Goal: Task Accomplishment & Management: Use online tool/utility

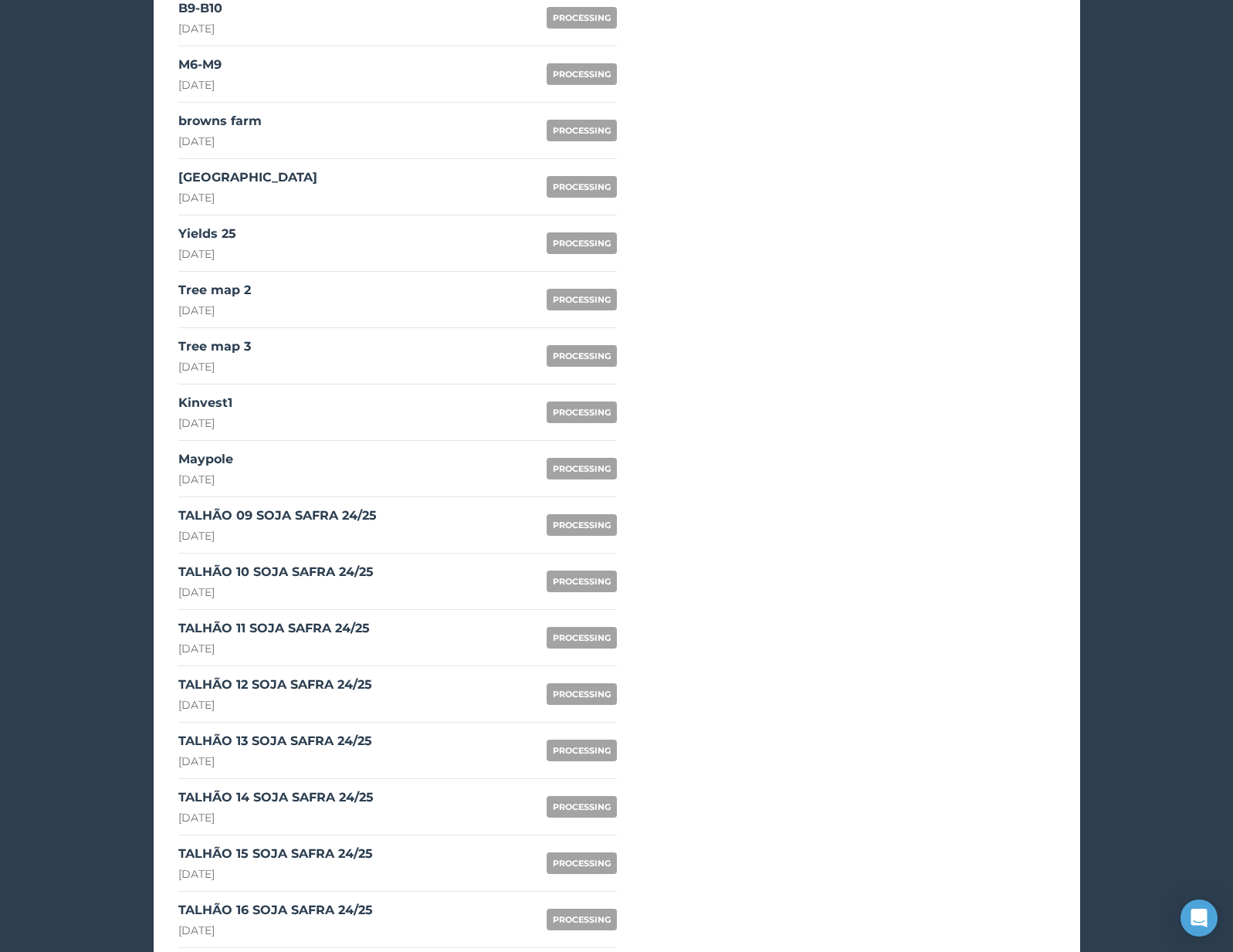
click at [303, 526] on div "TALHÃO 09 SOJA SAFRA 24/25 22nd August 2025" at bounding box center [277, 525] width 199 height 37
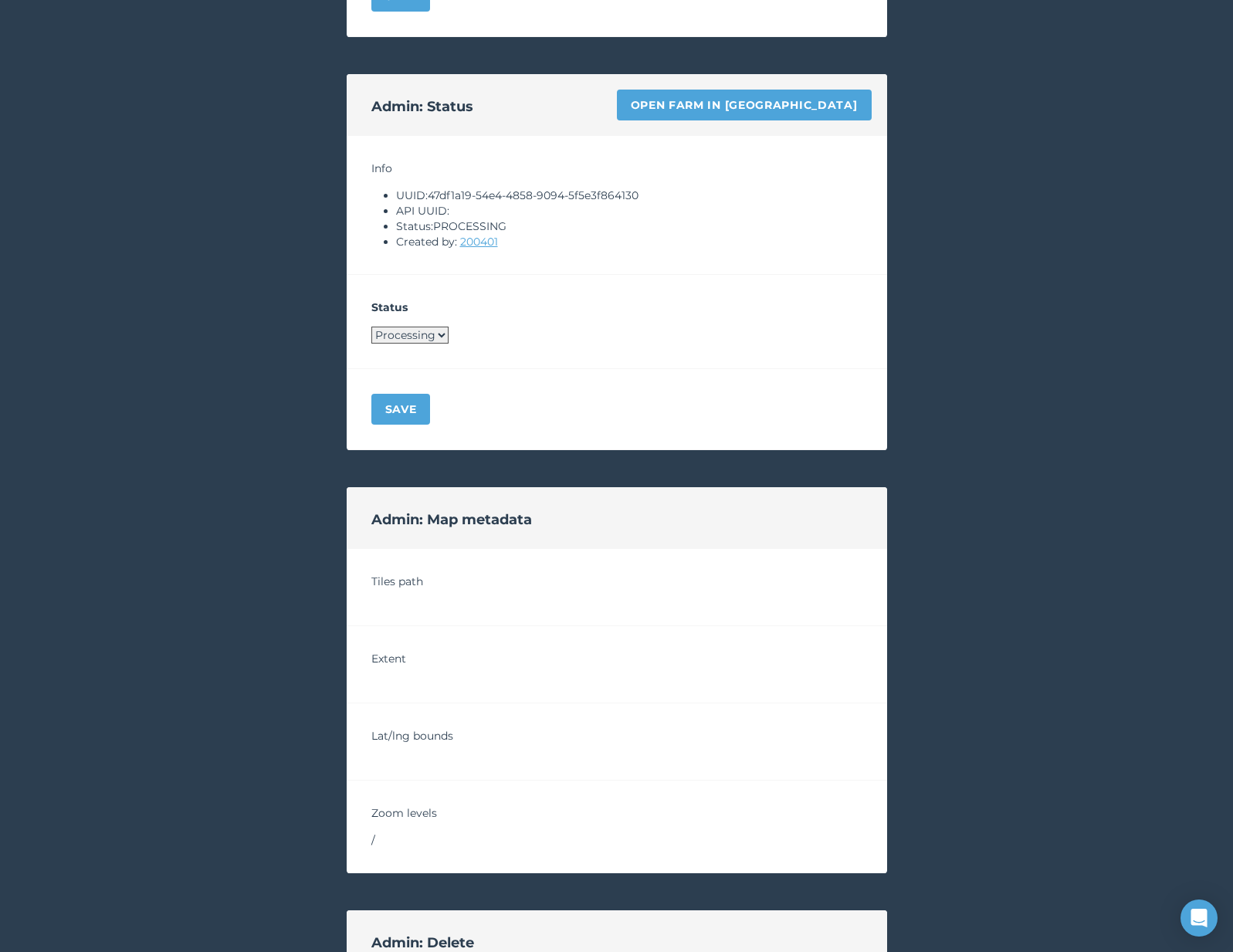
scroll to position [1015, 0]
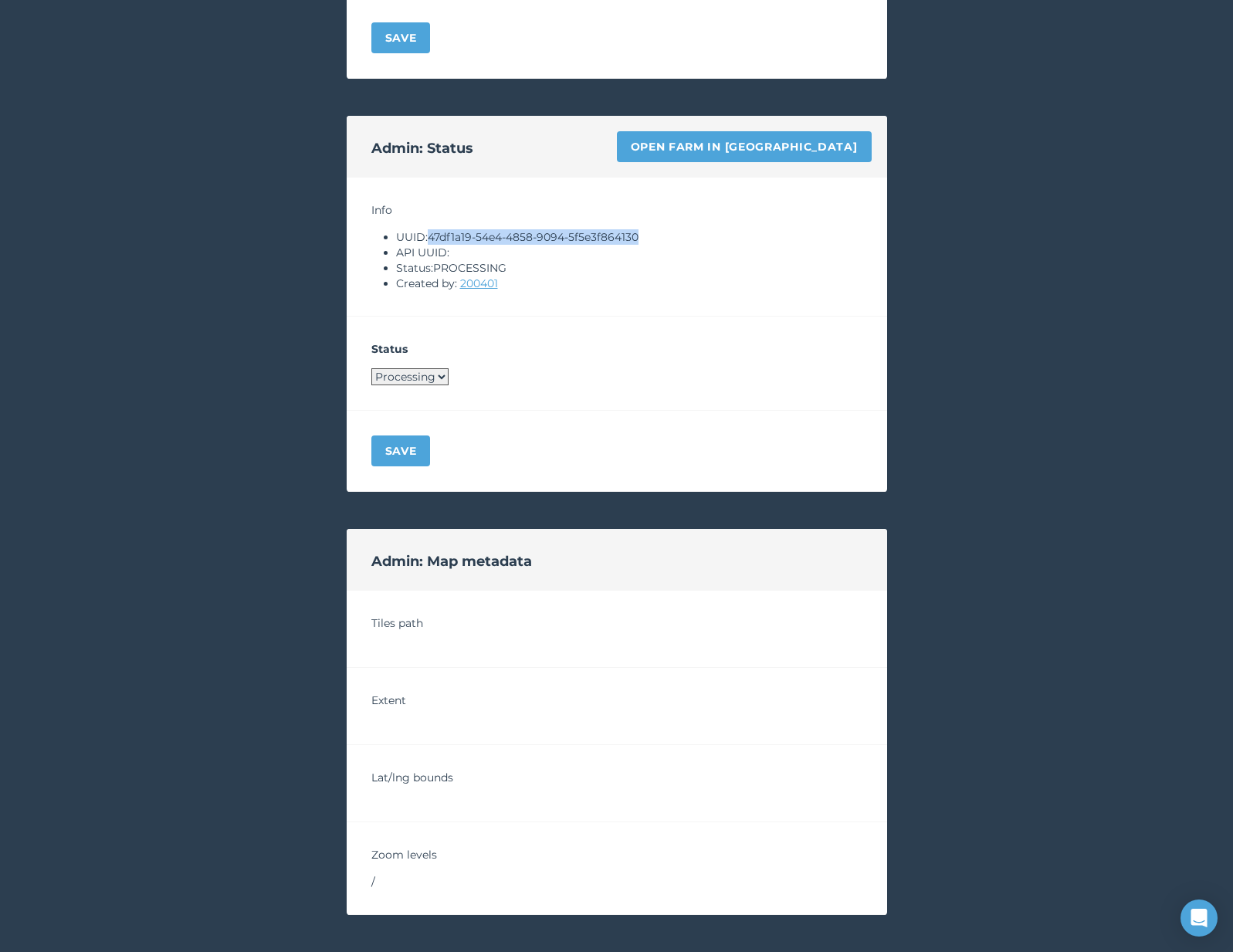
drag, startPoint x: 432, startPoint y: 239, endPoint x: 642, endPoint y: 232, distance: 210.1
click at [642, 232] on li "UUID: 47df1a19-54e4-4858-9094-5f5e3f864130" at bounding box center [630, 237] width 466 height 16
copy li "47df1a19-54e4-4858-9094-5f5e3f864130"
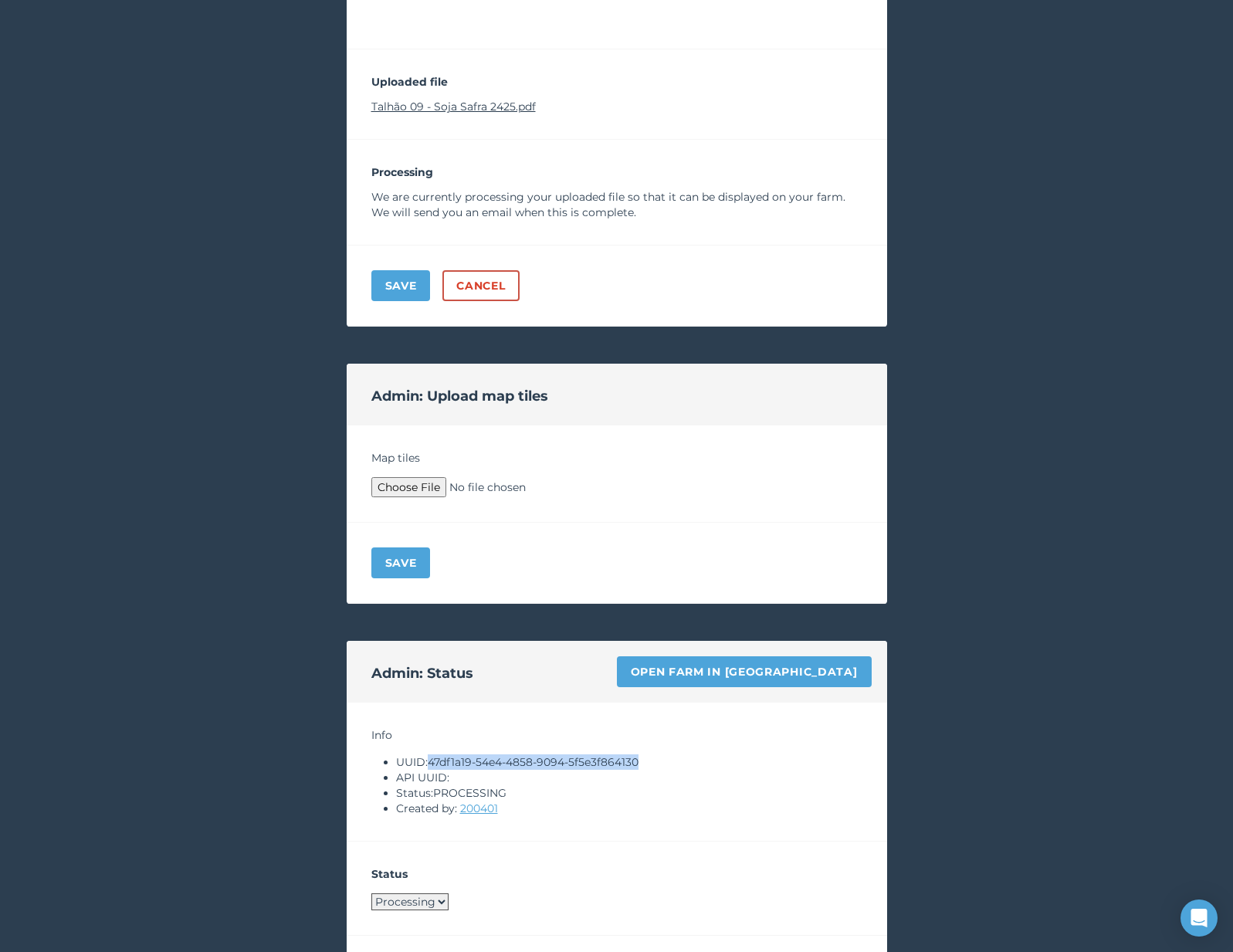
scroll to position [383, 0]
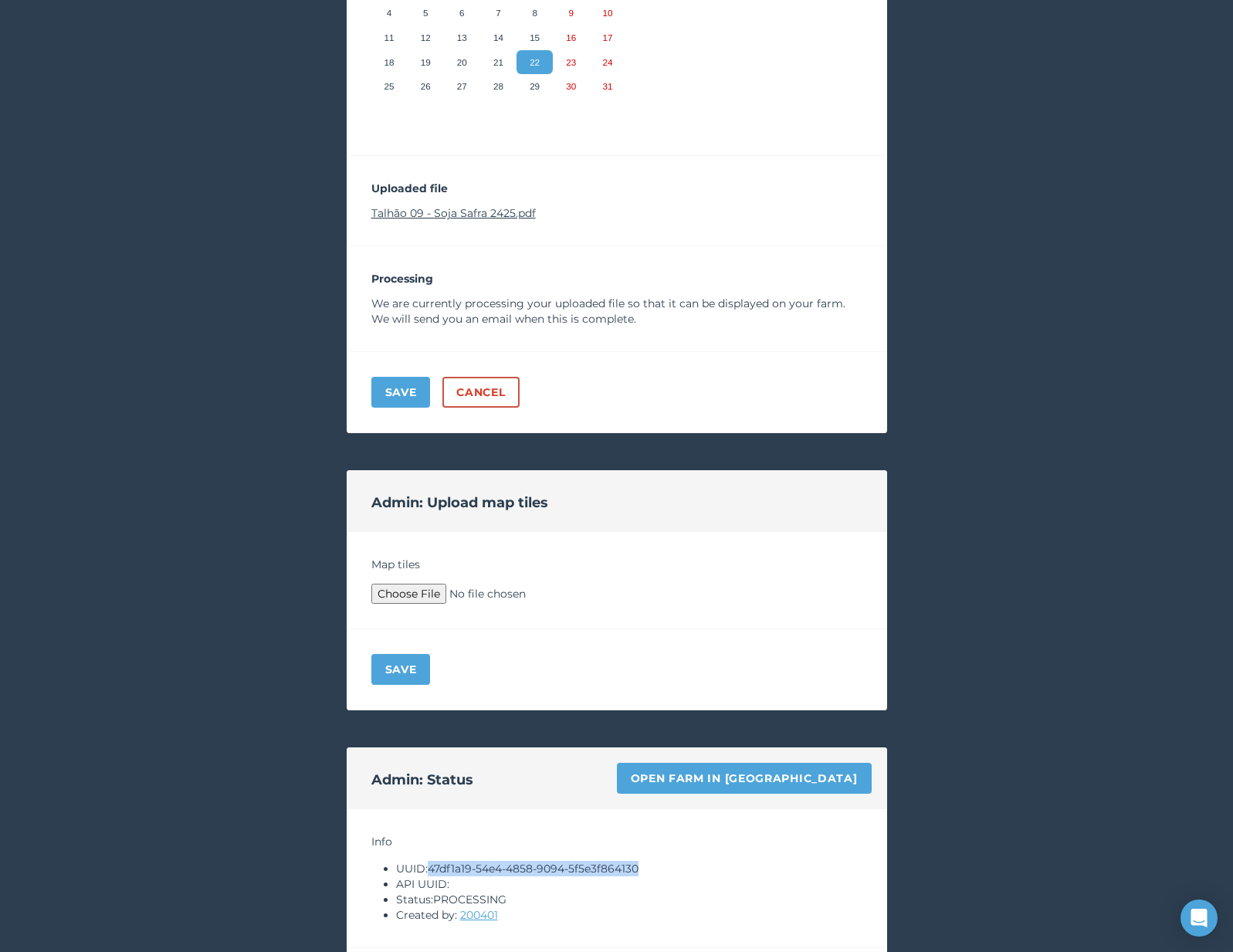
click at [463, 215] on link "Talhão 09 - Soja Safra 2425.pdf" at bounding box center [453, 214] width 165 height 14
copy li "47df1a19-54e4-4858-9094-5f5e3f864130"
type input "C:\fakepath\Archive.zip"
click at [418, 668] on button "Save" at bounding box center [401, 670] width 60 height 31
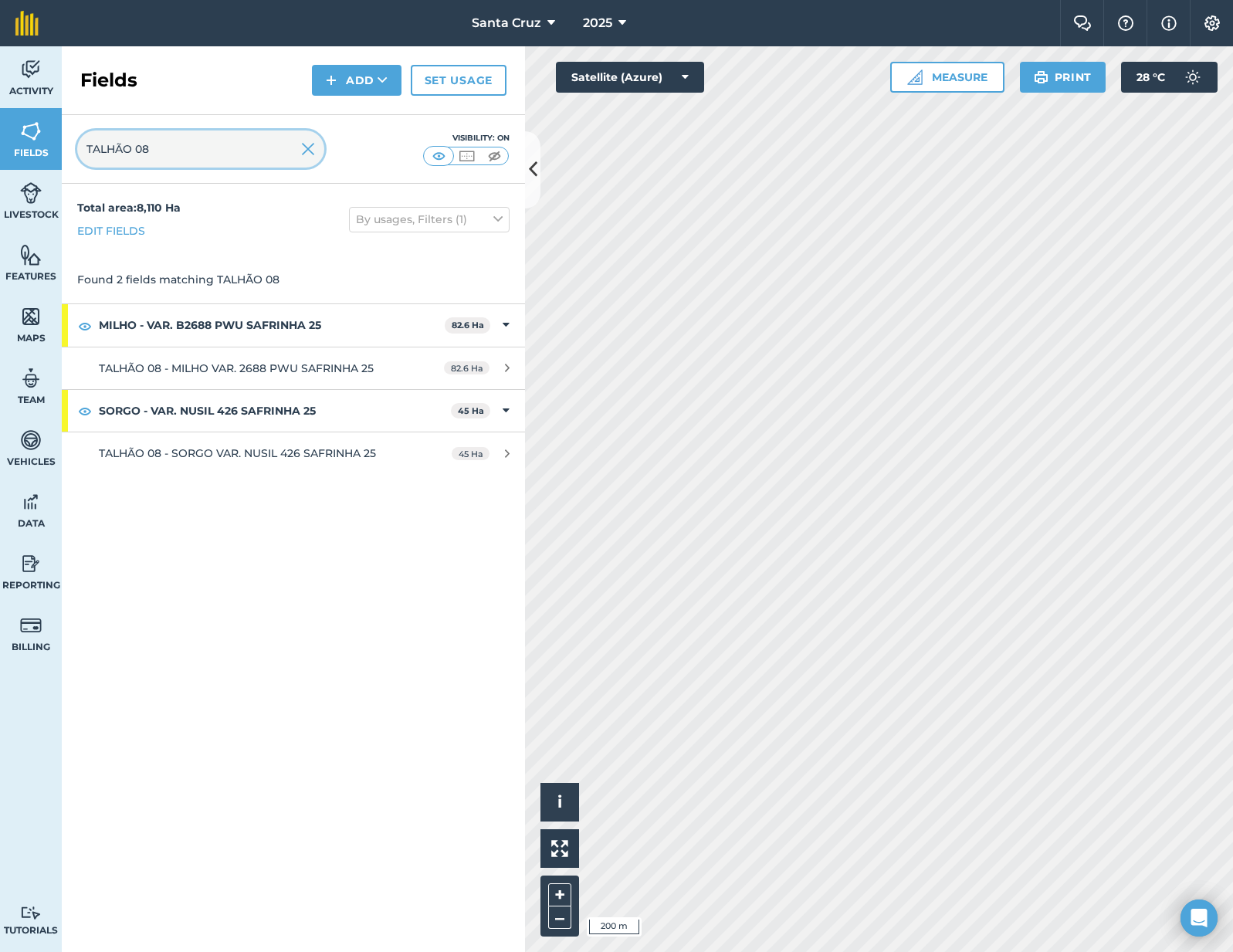
click at [242, 152] on input "TALHÃO 08" at bounding box center [201, 149] width 247 height 37
click at [251, 156] on input "TALHÃO 09" at bounding box center [201, 149] width 247 height 37
click at [204, 148] on input "TALHÃO 10" at bounding box center [201, 149] width 247 height 37
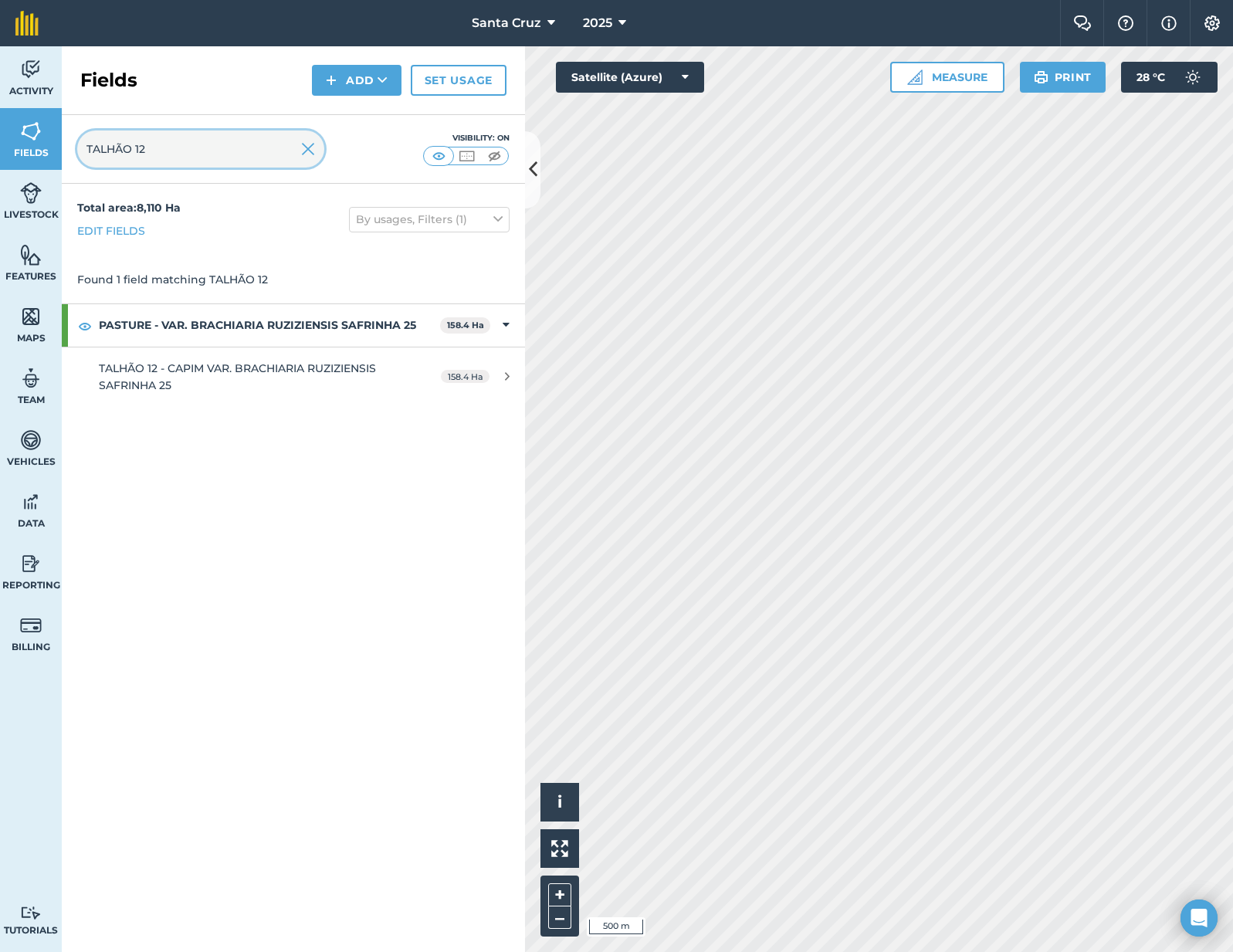
click at [164, 164] on input "TALHÃO 12" at bounding box center [201, 149] width 247 height 37
type input "TALHÃO 13"
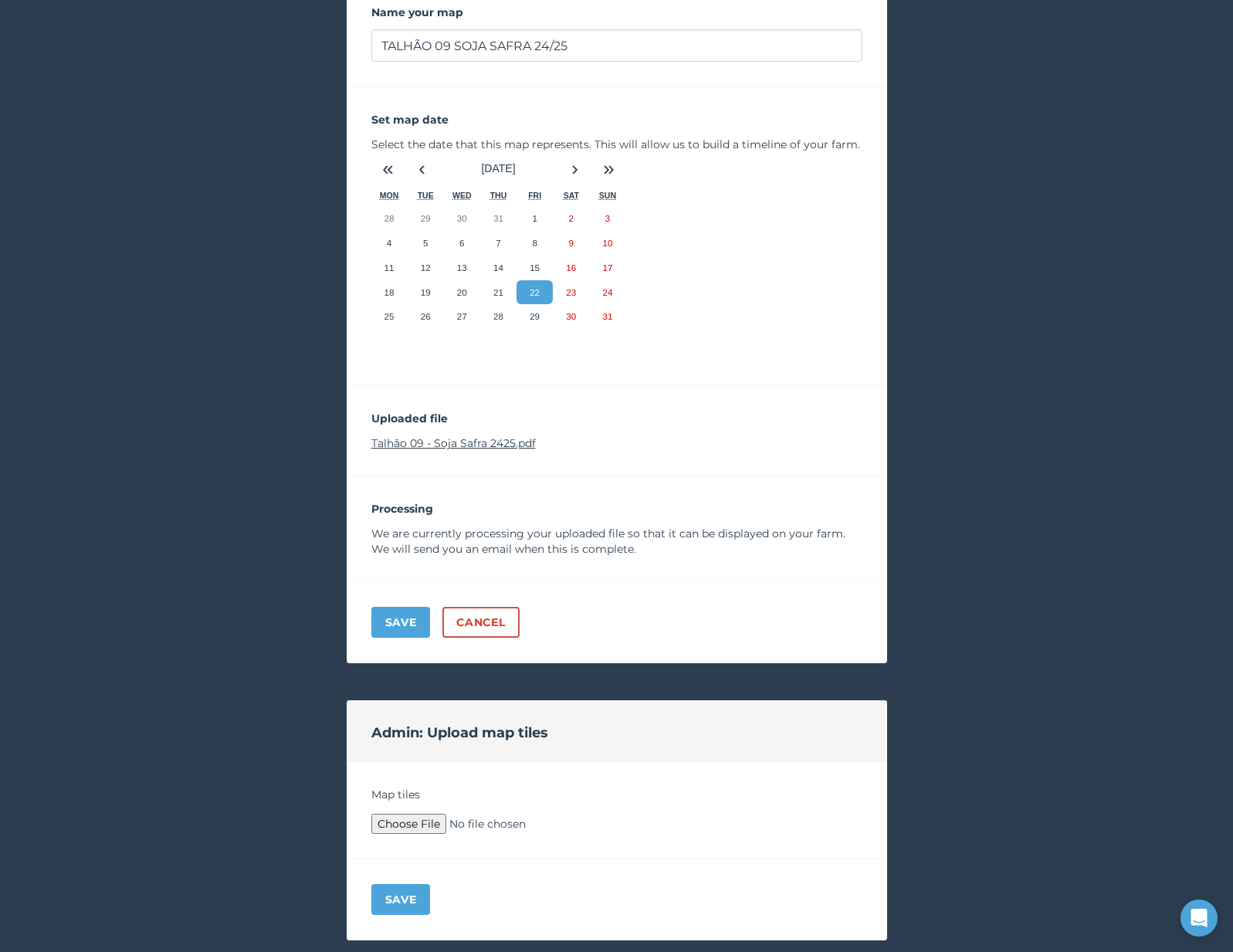
scroll to position [181, 0]
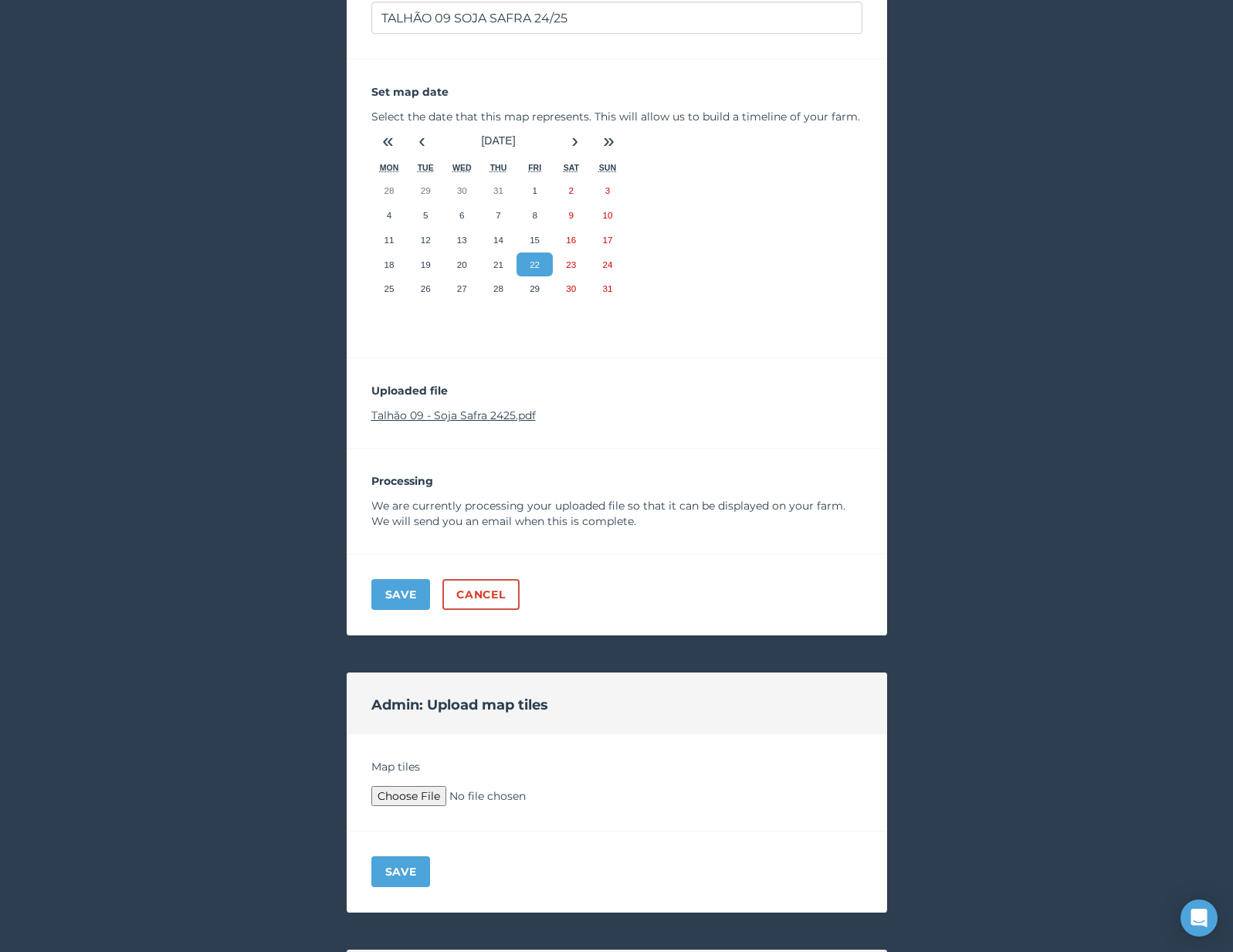
type input "C:\fakepath\Archive.zip"
click at [403, 868] on button "Save" at bounding box center [401, 873] width 60 height 31
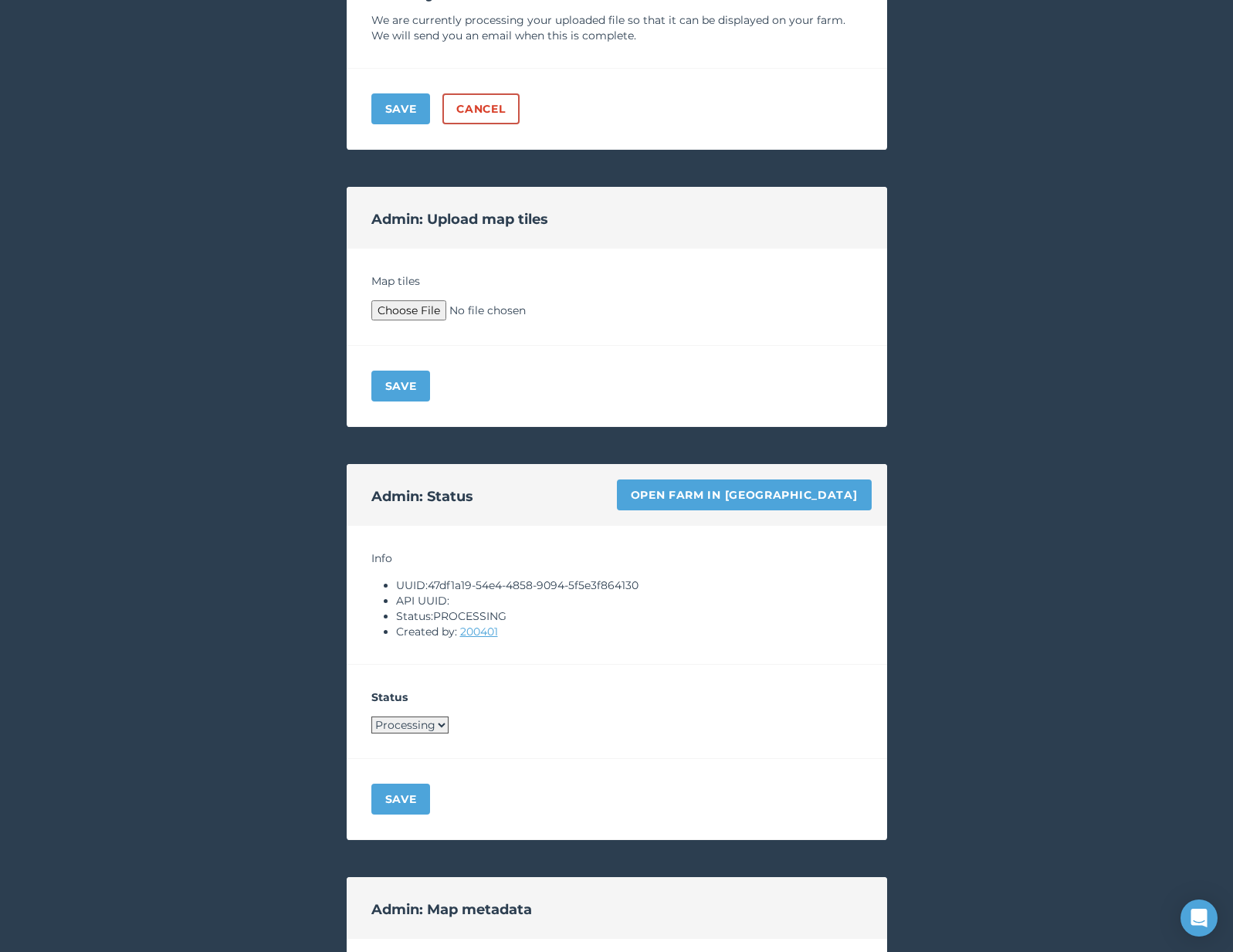
scroll to position [1073, 0]
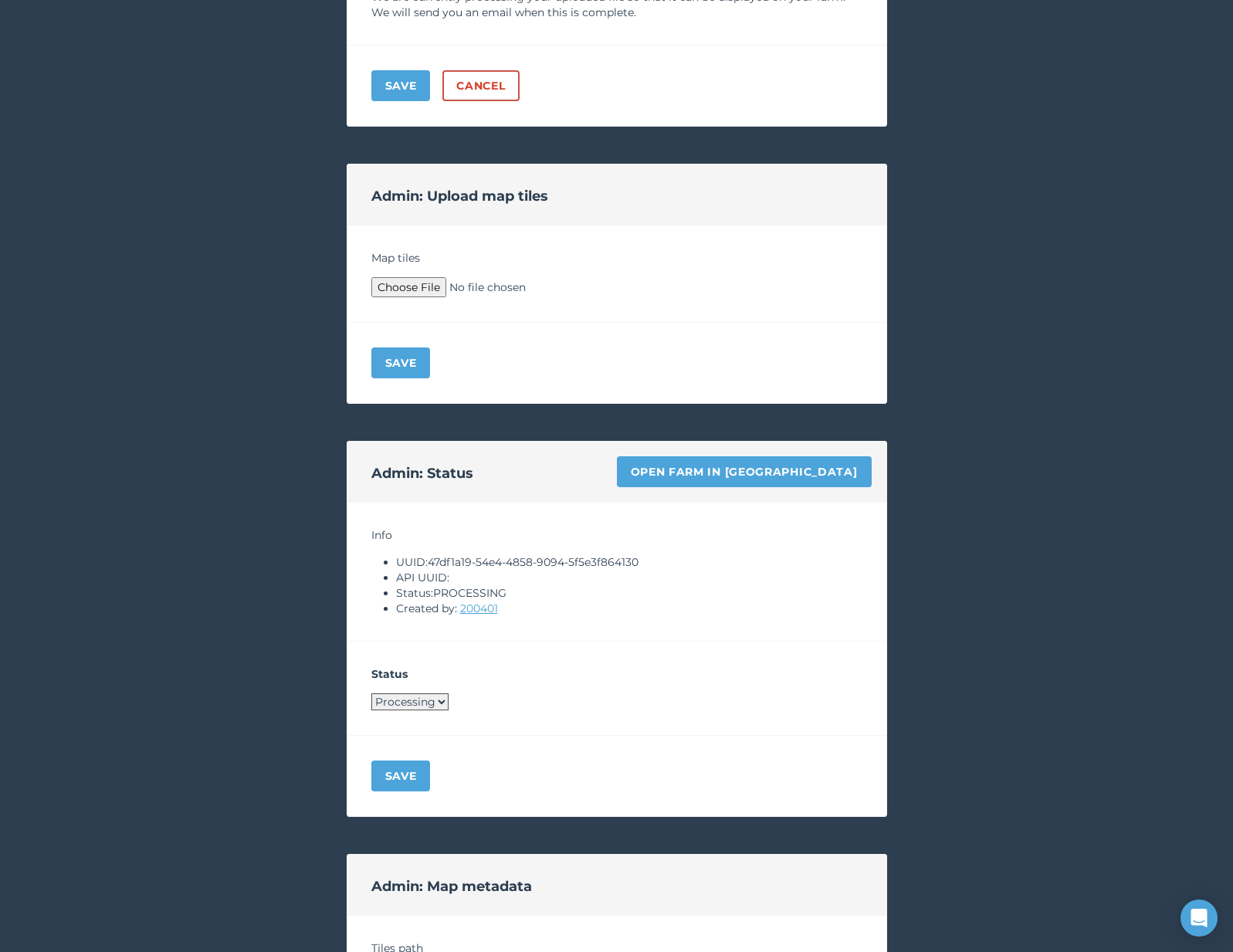
click at [432, 703] on select "Processing Live Archived" at bounding box center [409, 701] width 77 height 17
select select "LIVE"
click at [409, 788] on button "Save" at bounding box center [401, 777] width 60 height 31
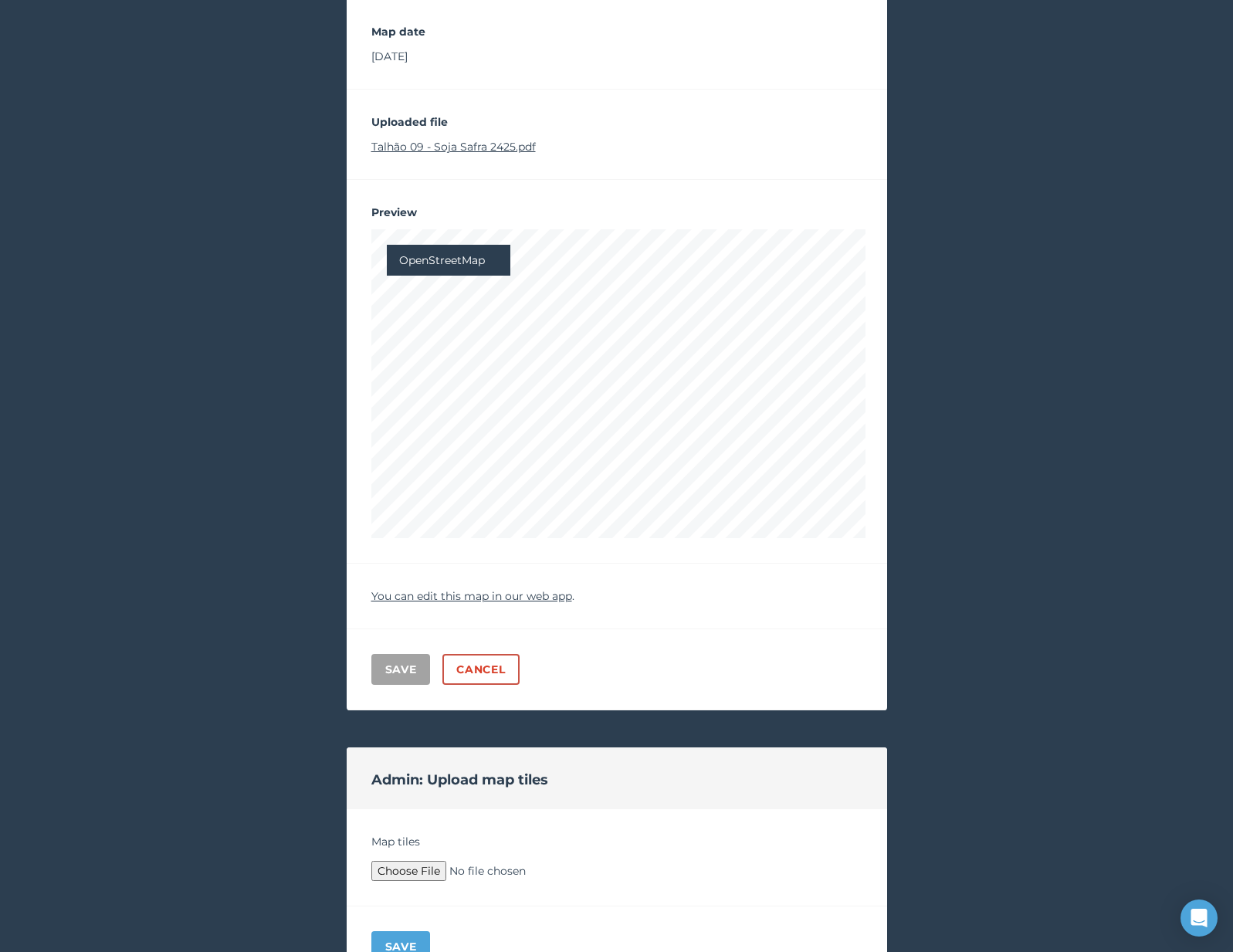
scroll to position [0, 0]
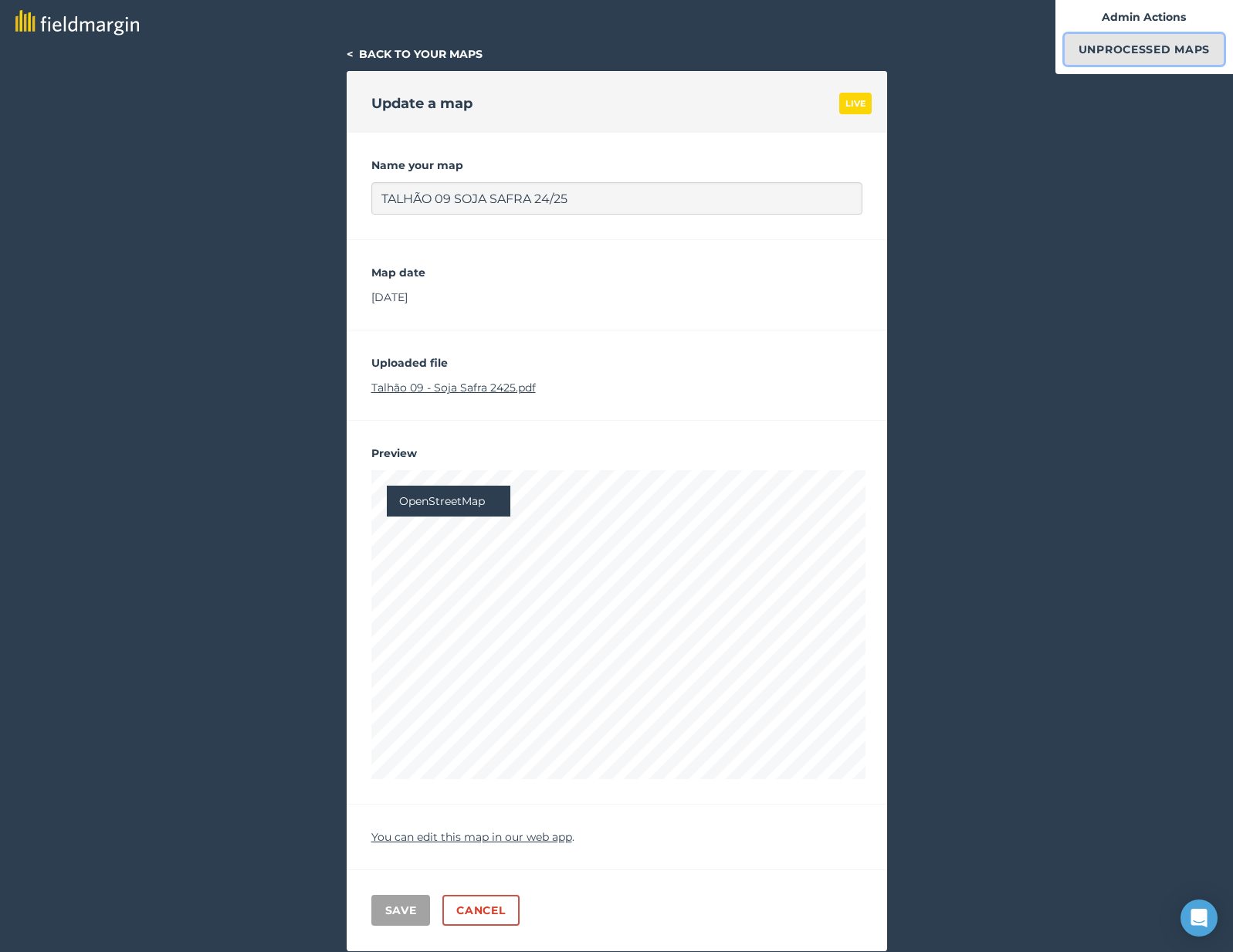
click at [1141, 59] on link "Unprocessed Maps" at bounding box center [1145, 50] width 159 height 31
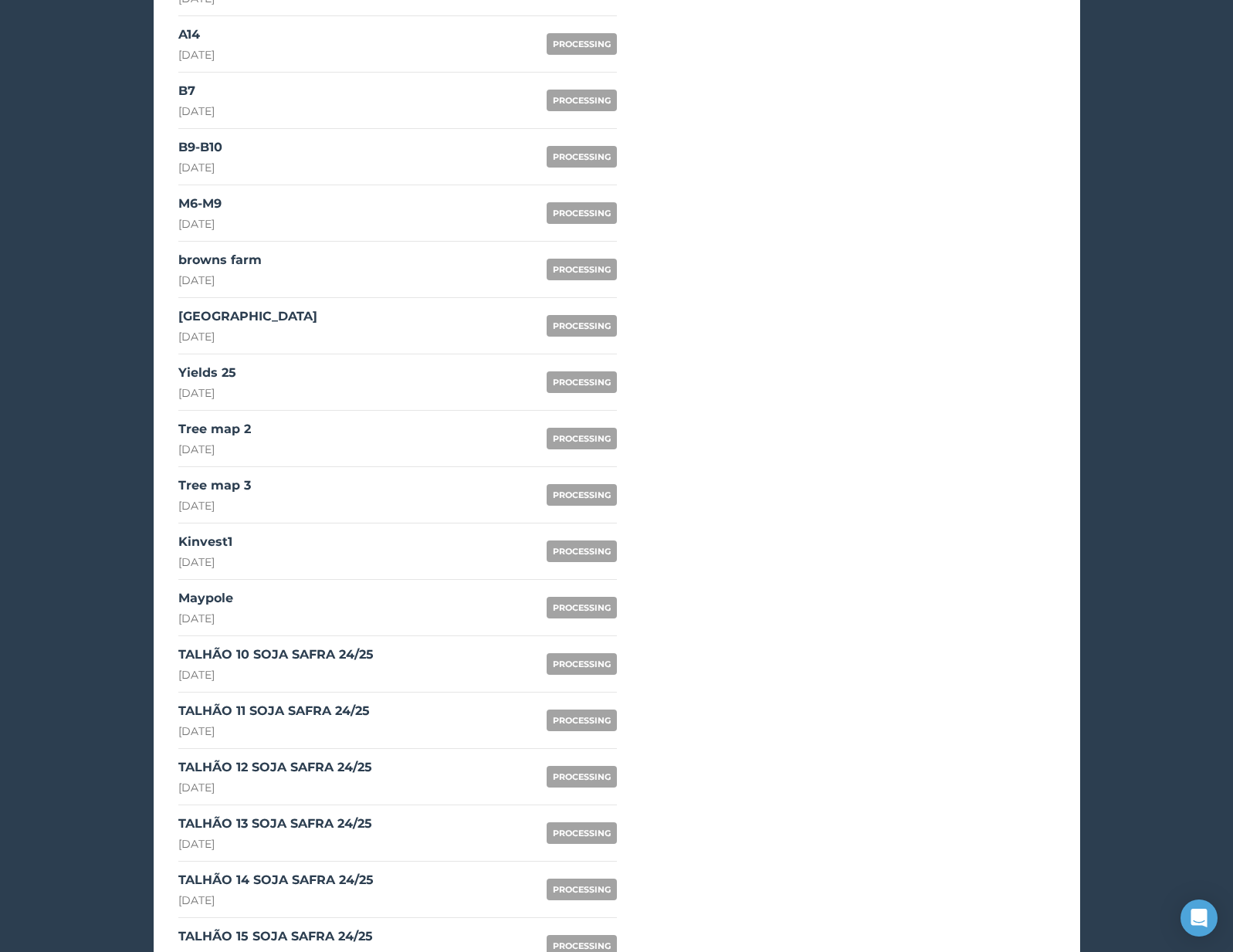
scroll to position [1070, 0]
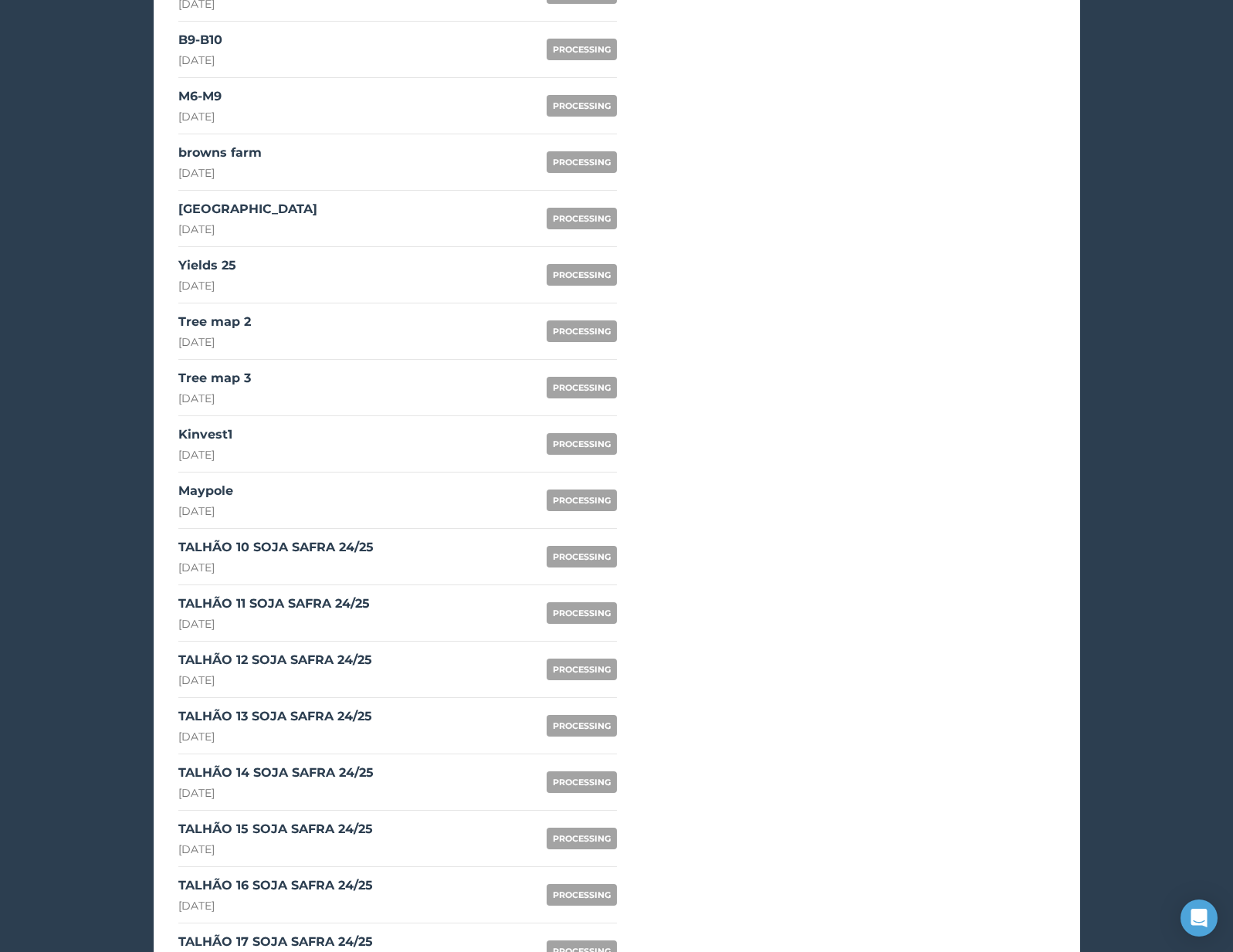
click at [403, 563] on link "TALHÃO 10 SOJA SAFRA 24/25 22nd August 2025 PROCESSING" at bounding box center [398, 557] width 439 height 57
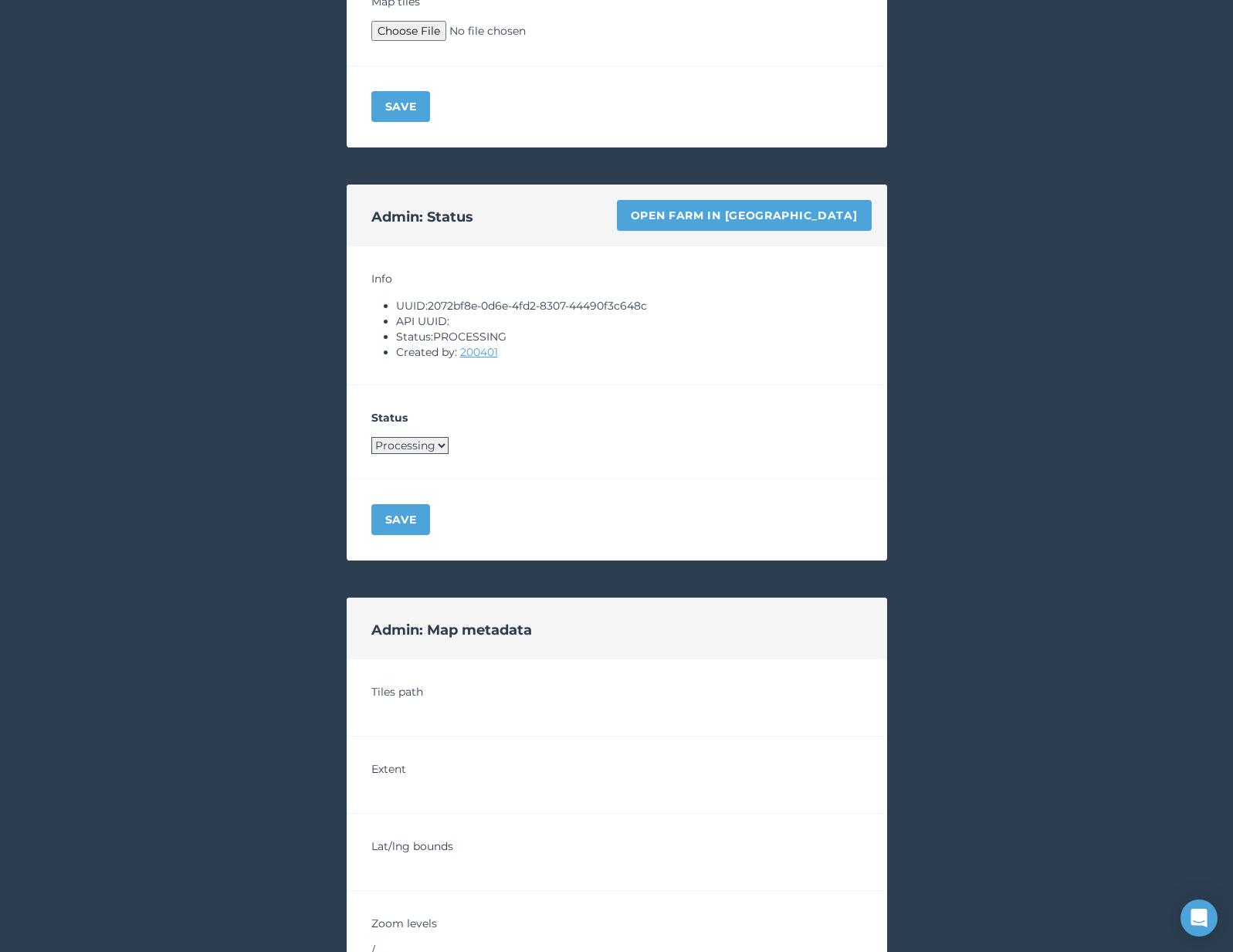
scroll to position [856, 0]
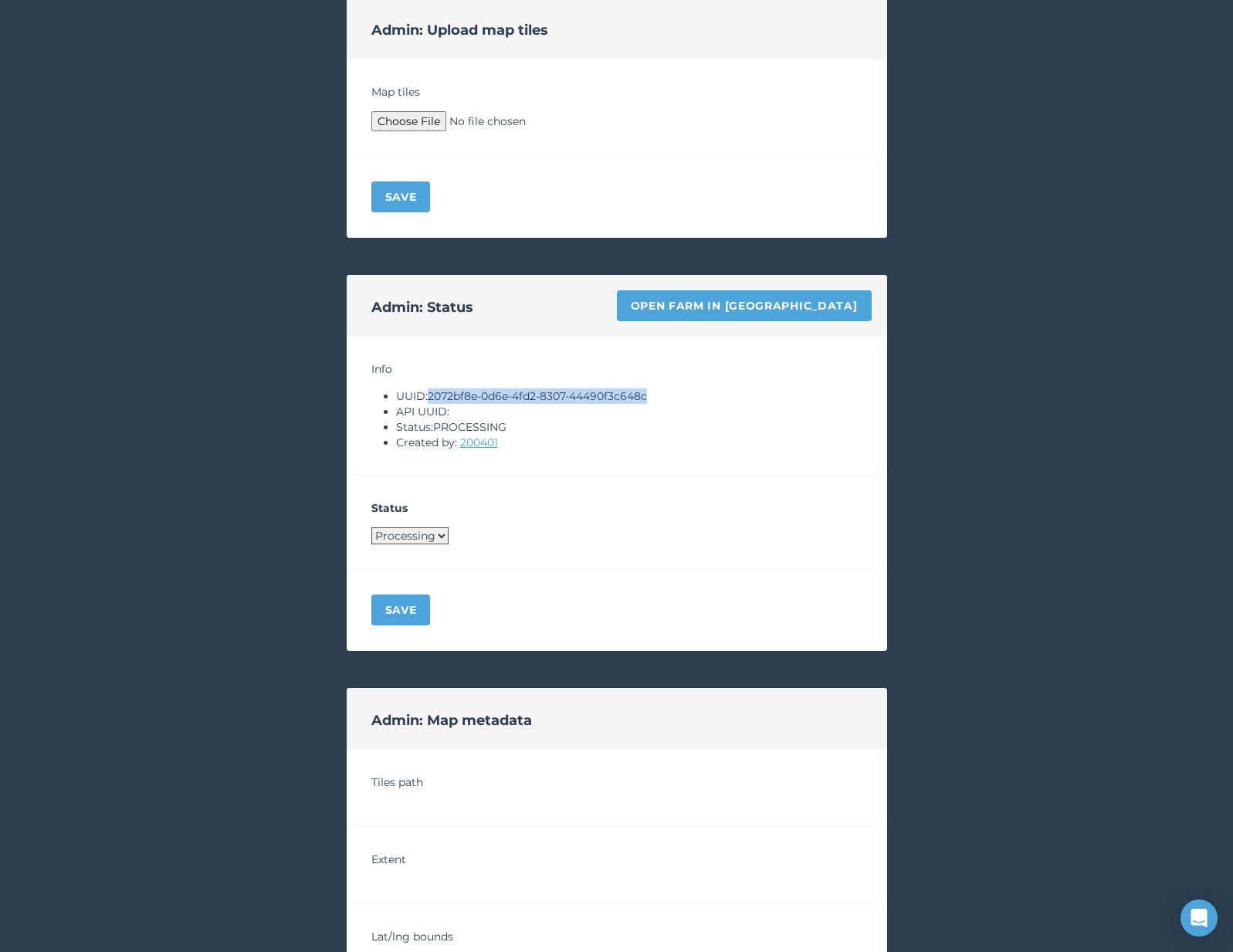
drag, startPoint x: 431, startPoint y: 394, endPoint x: 661, endPoint y: 393, distance: 230.0
click at [661, 393] on li "UUID: 2072bf8e-0d6e-4fd2-8307-44490f3c648c" at bounding box center [630, 397] width 466 height 16
copy li "2072bf8e-0d6e-4fd2-8307-44490f3c648c"
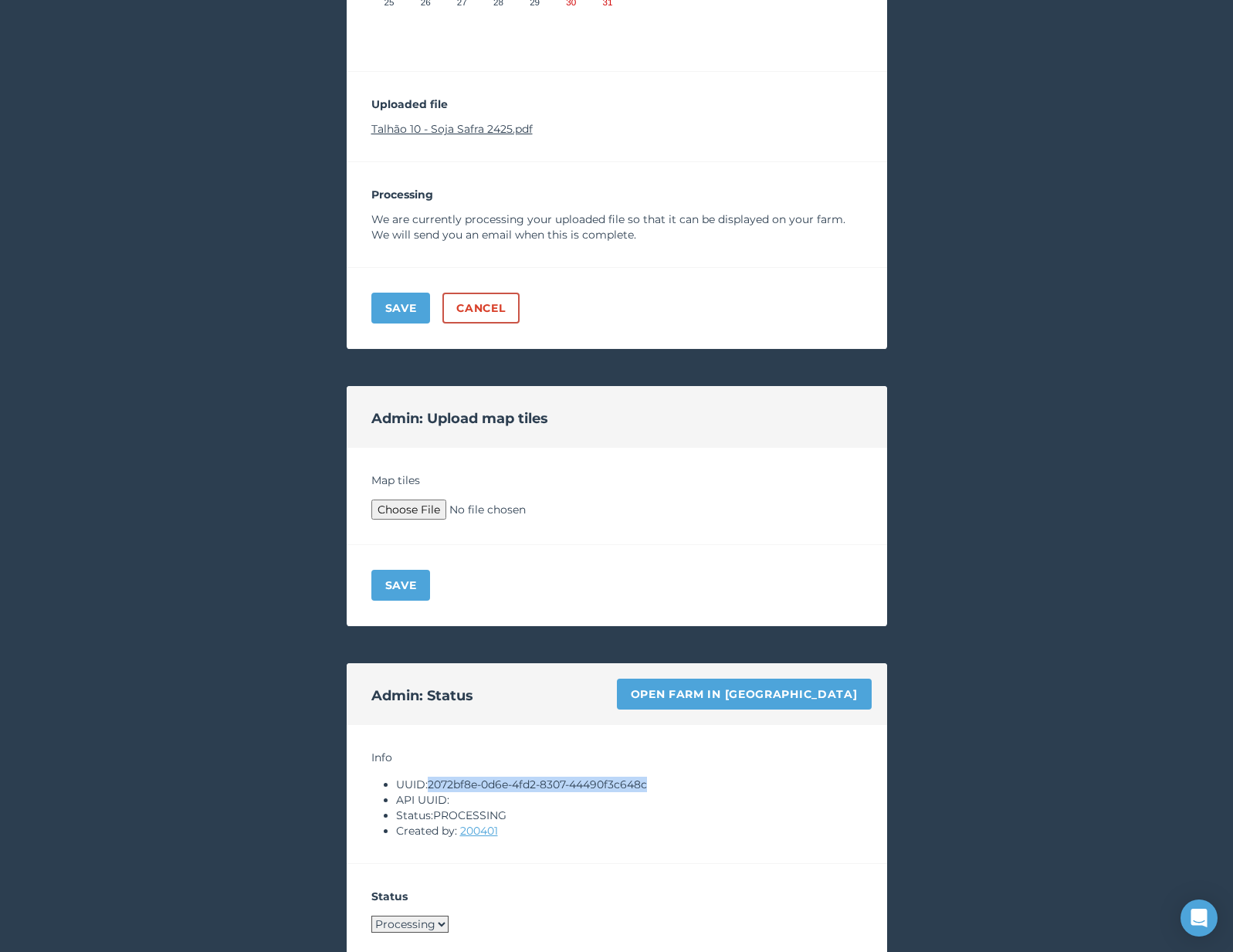
scroll to position [411, 0]
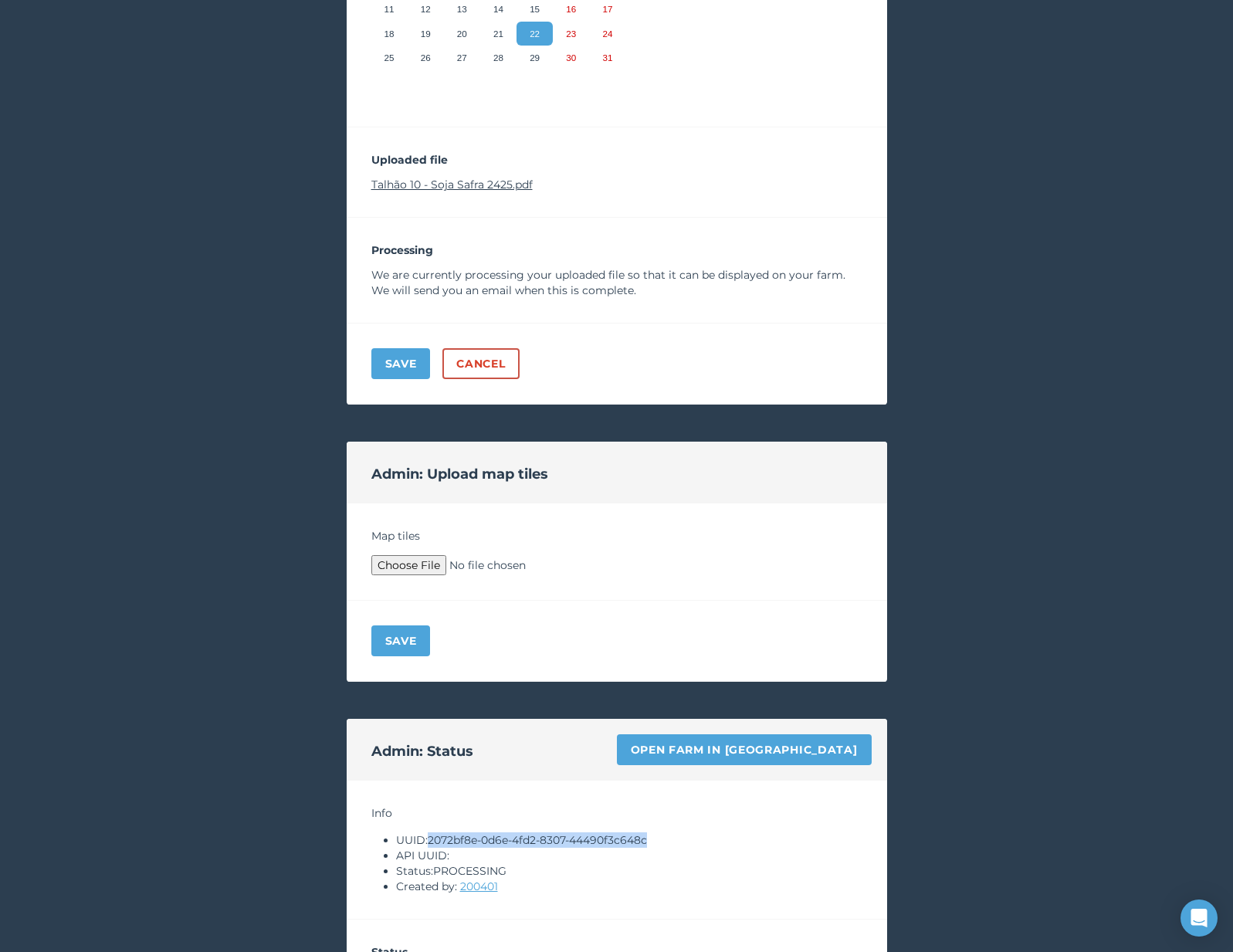
click at [454, 184] on link "Talhão 10 - Soja Safra 2425.pdf" at bounding box center [451, 184] width 162 height 14
type input "C:\fakepath\Archive.zip"
click at [415, 638] on button "Save" at bounding box center [401, 642] width 60 height 31
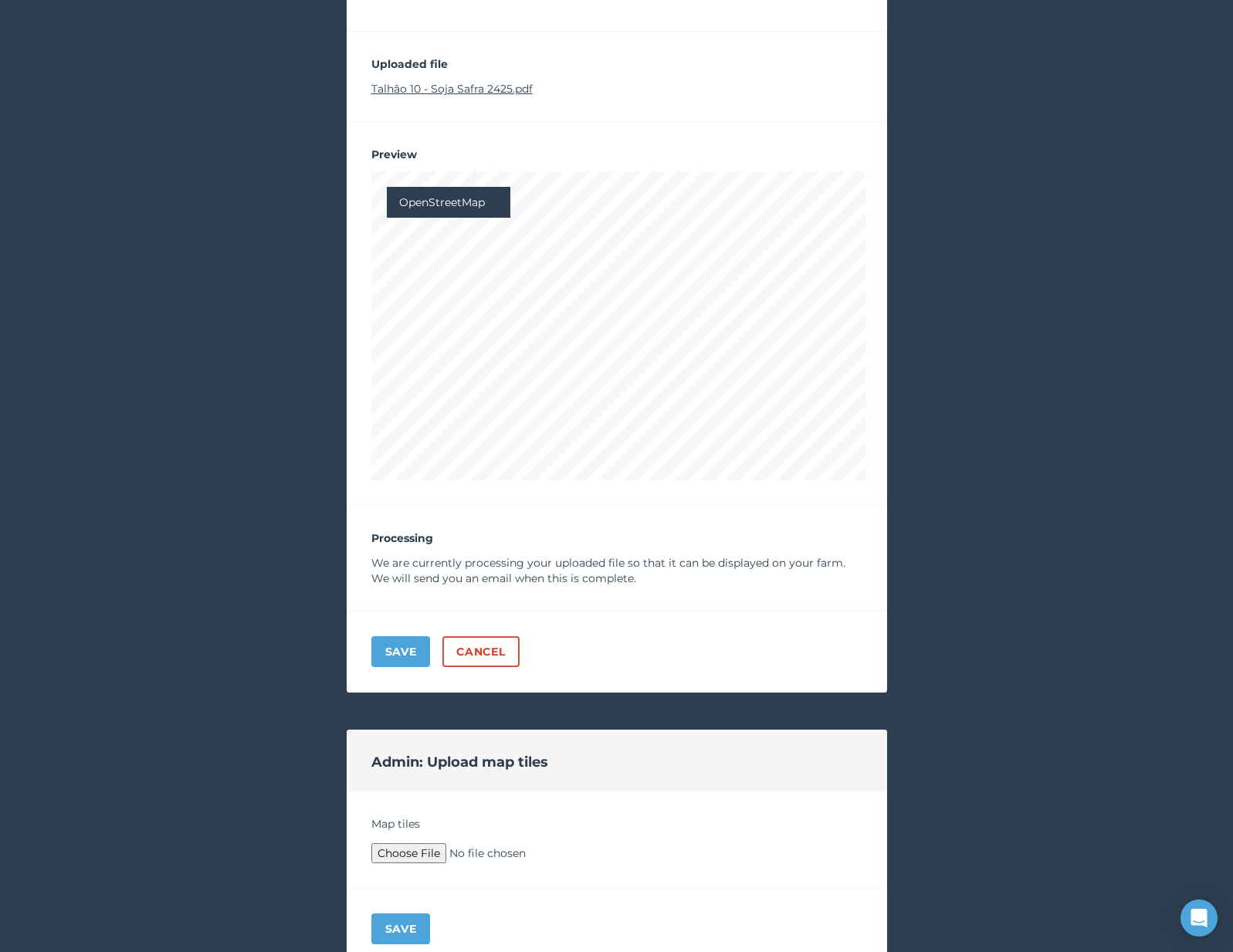
scroll to position [1022, 0]
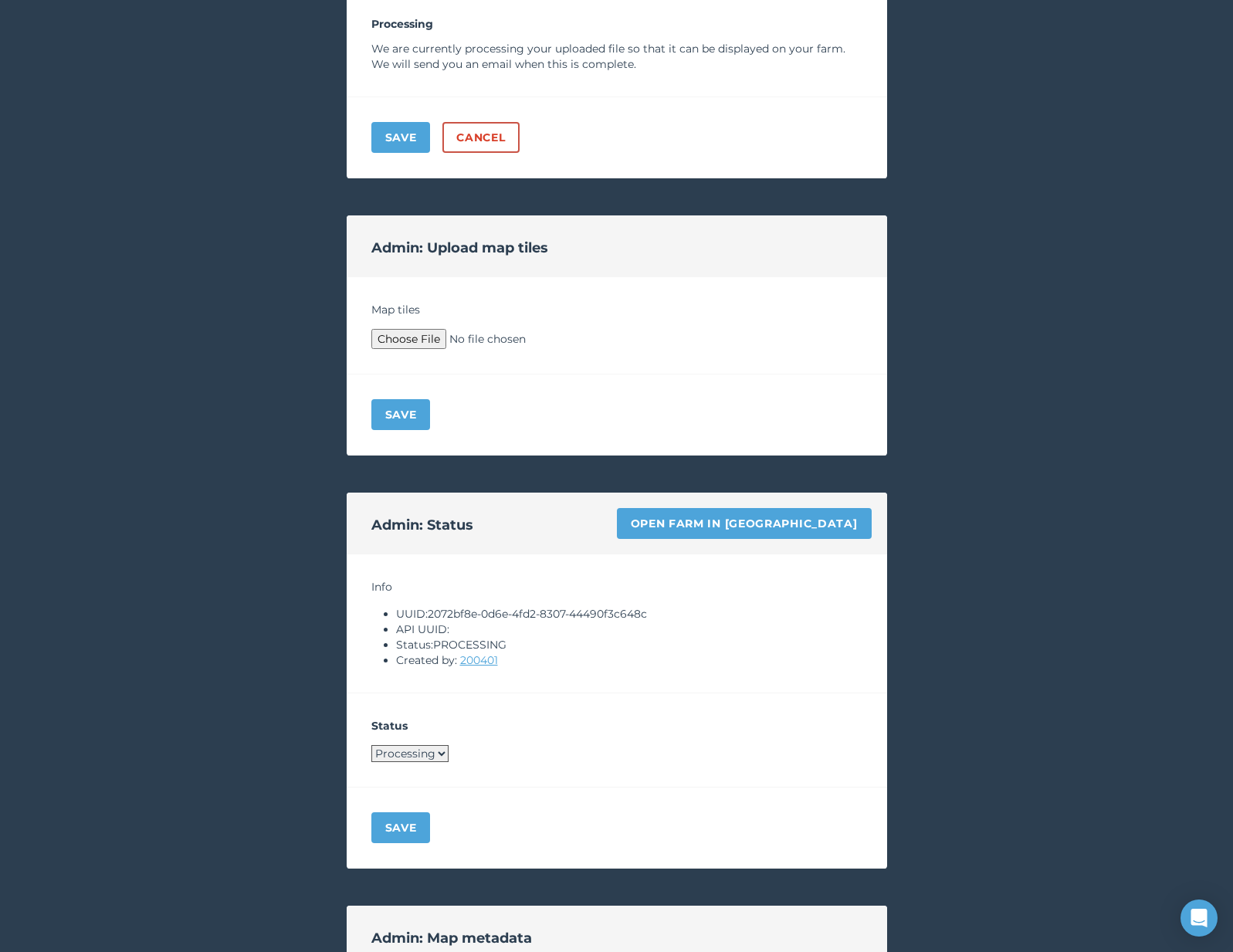
click at [403, 762] on div "Status Processing Live Archived" at bounding box center [617, 740] width 541 height 94
click at [403, 758] on select "Processing Live Archived" at bounding box center [409, 753] width 77 height 17
select select "LIVE"
click at [403, 817] on button "Save" at bounding box center [401, 829] width 60 height 31
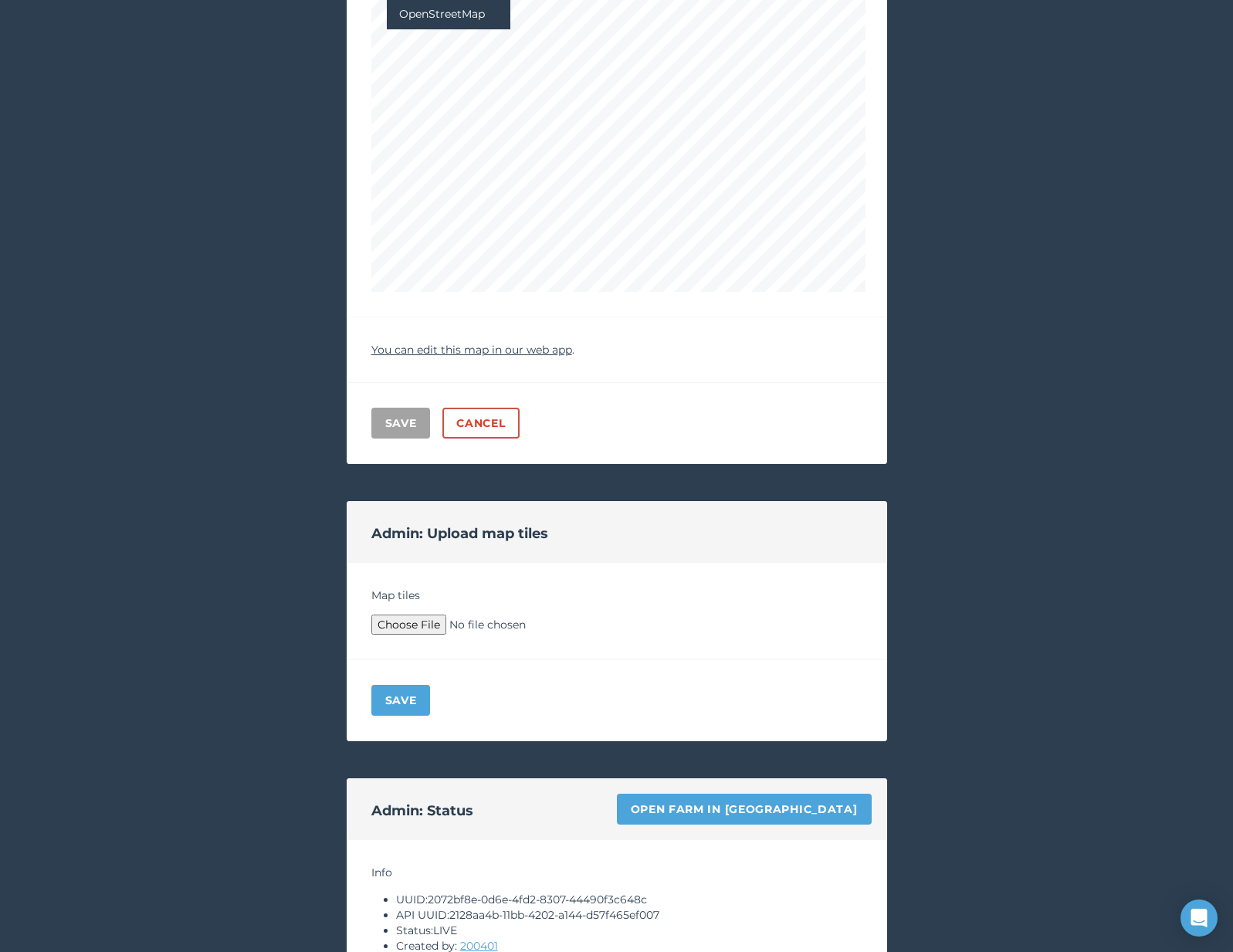
scroll to position [0, 0]
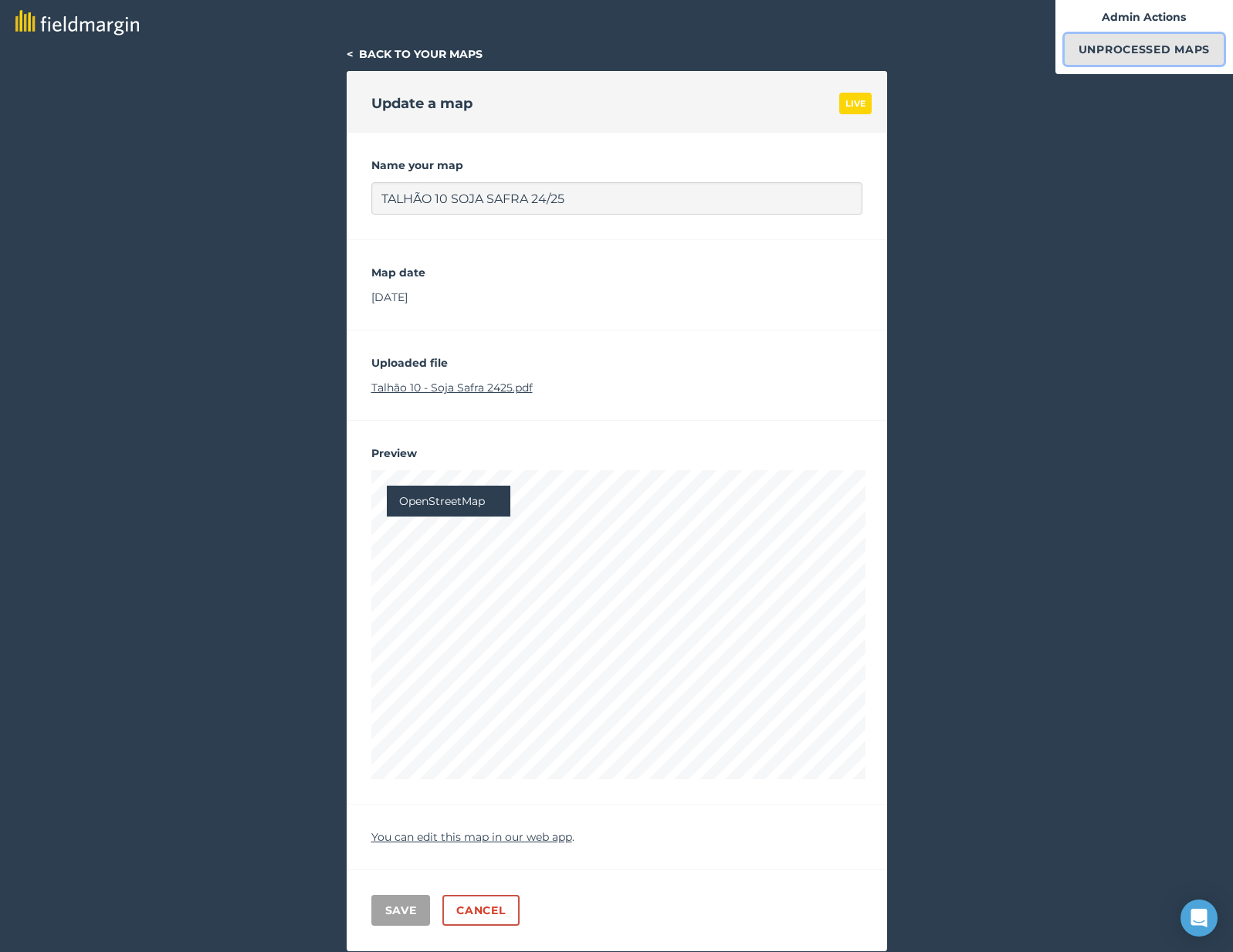
click at [1085, 43] on link "Unprocessed Maps" at bounding box center [1145, 50] width 159 height 31
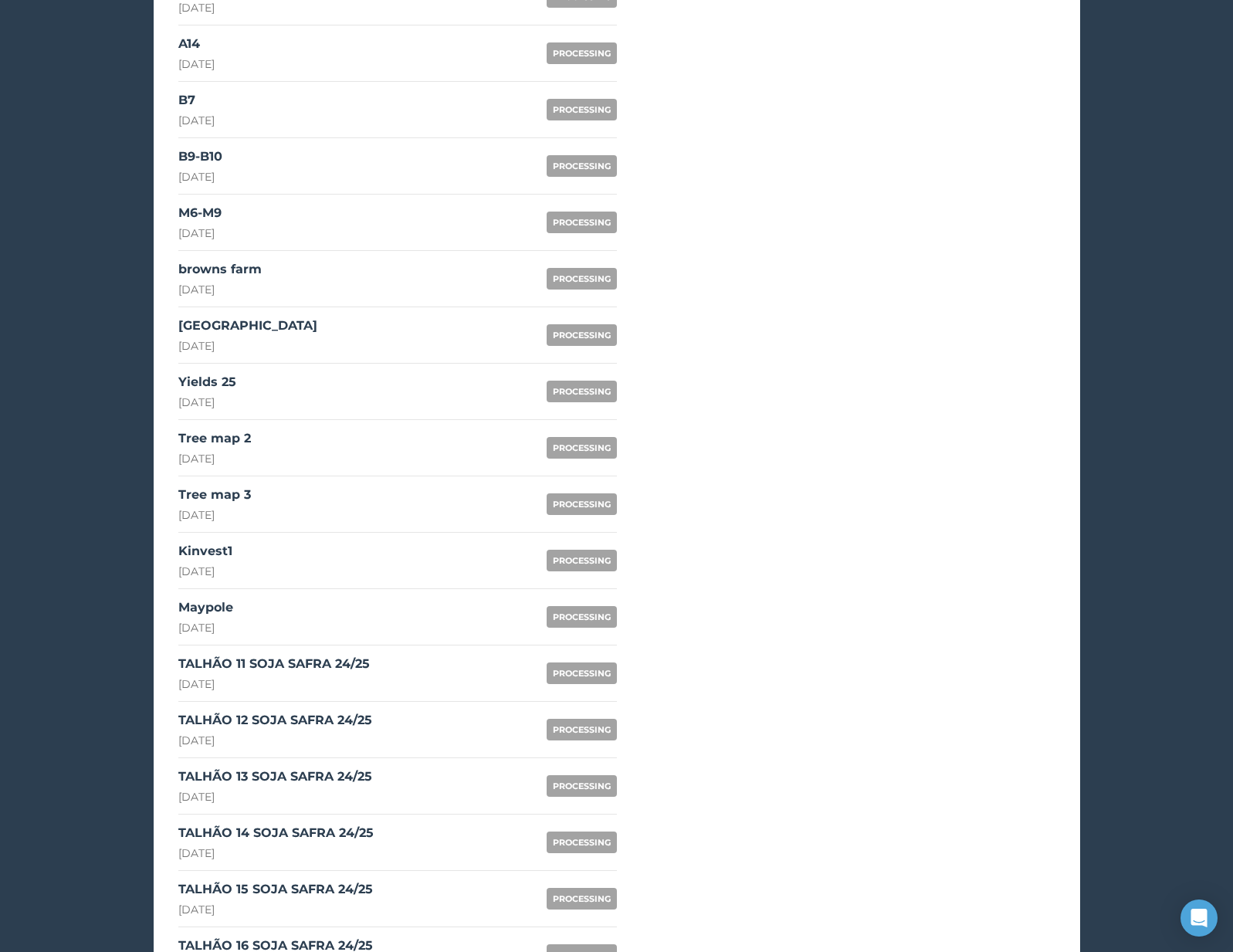
scroll to position [1156, 0]
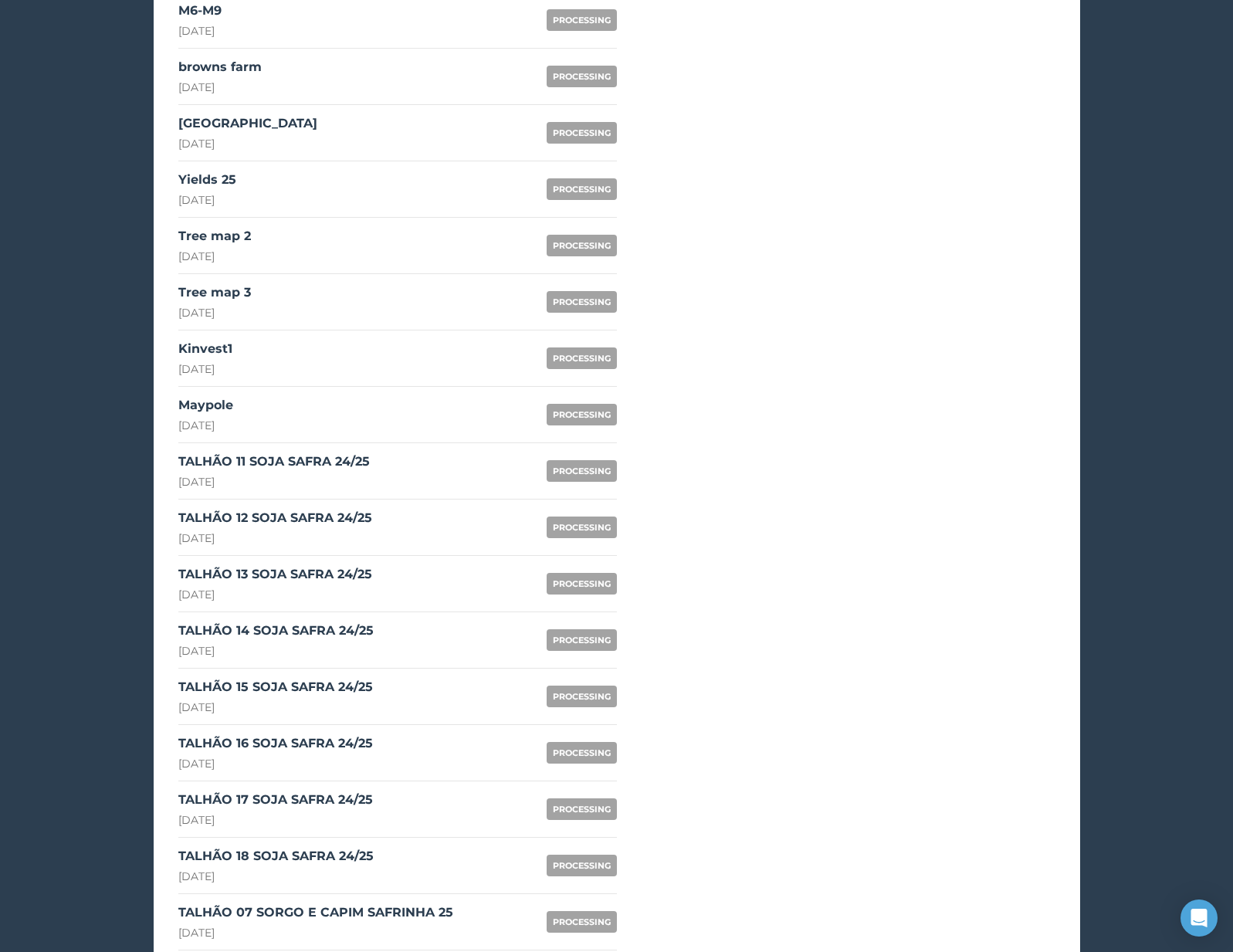
click at [445, 449] on link "TALHÃO 11 SOJA SAFRA 24/25 22nd August 2025 PROCESSING" at bounding box center [398, 472] width 439 height 57
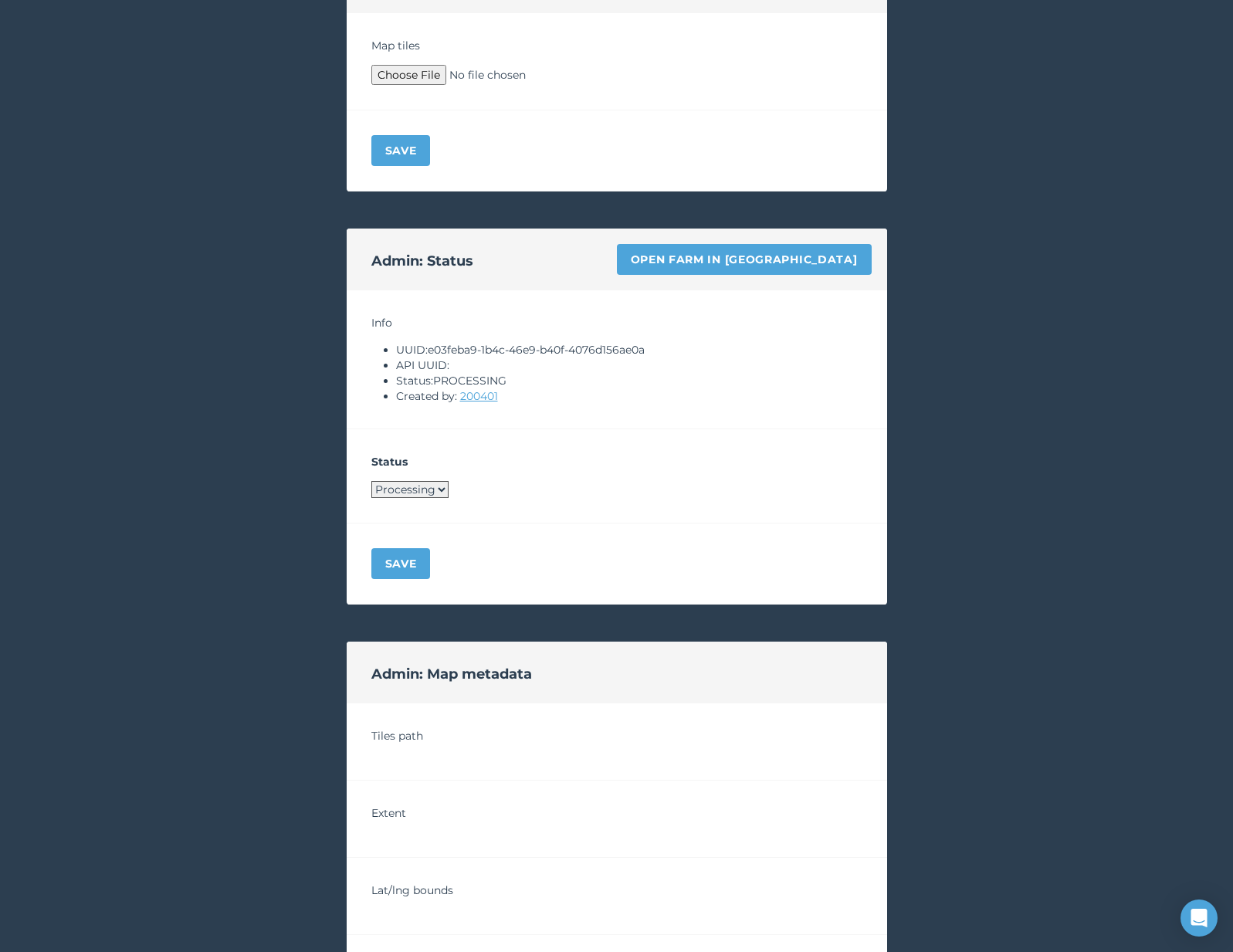
scroll to position [767, 0]
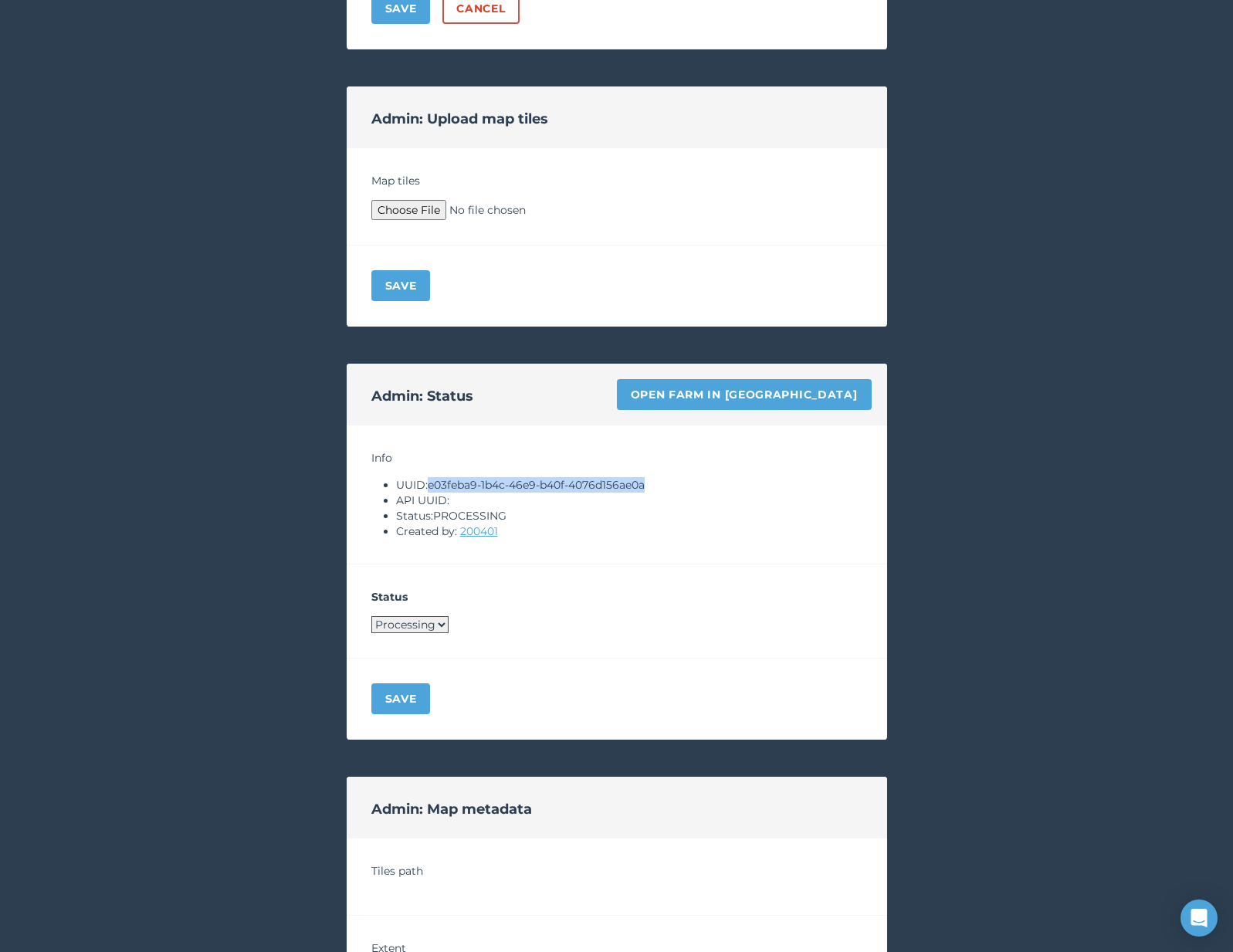
drag, startPoint x: 433, startPoint y: 484, endPoint x: 682, endPoint y: 484, distance: 249.0
click at [682, 484] on li "UUID: e03feba9-1b4c-46e9-b40f-4076d156ae0a" at bounding box center [630, 485] width 466 height 16
copy li "e03feba9-1b4c-46e9-b40f-4076d156ae0a"
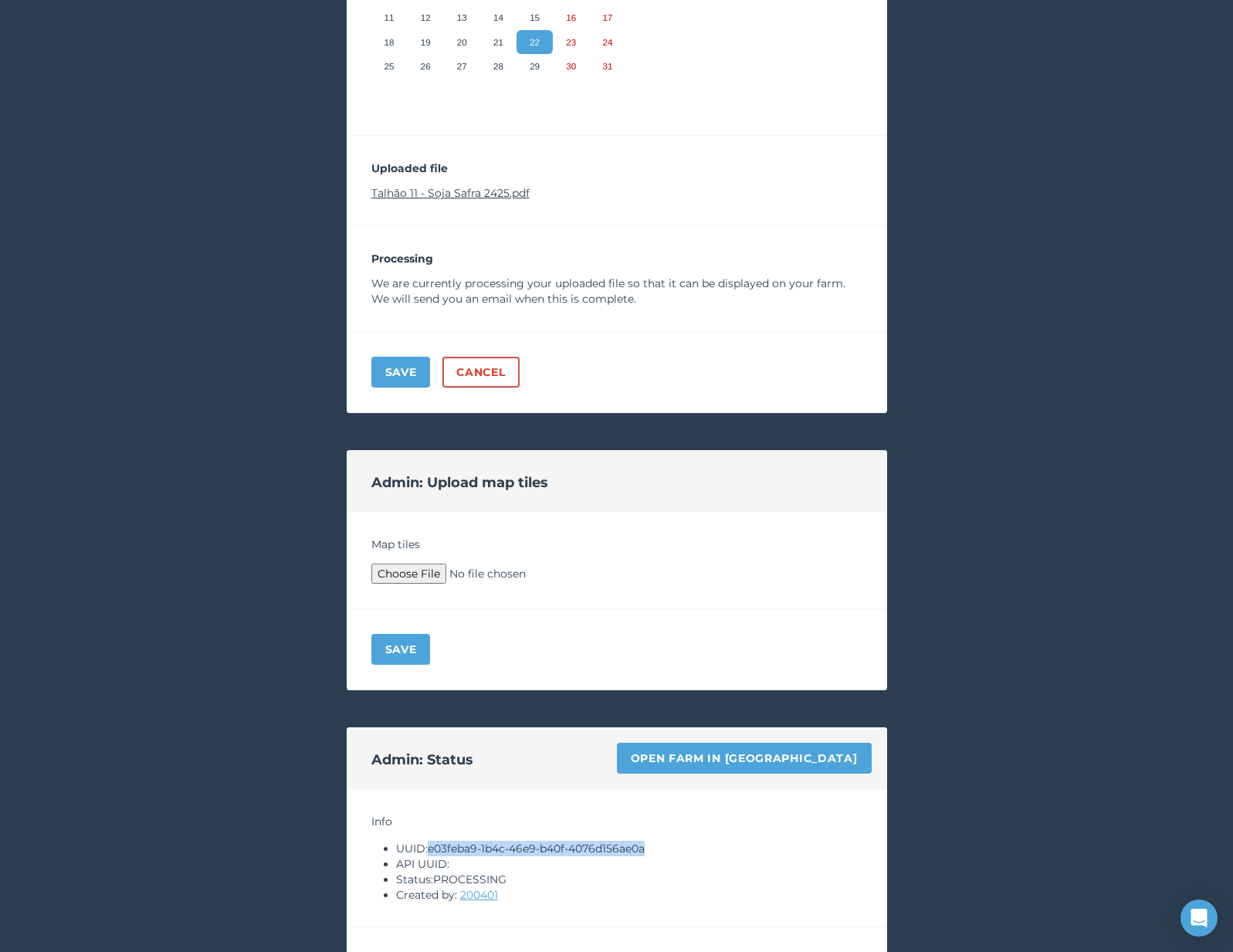
scroll to position [309, 0]
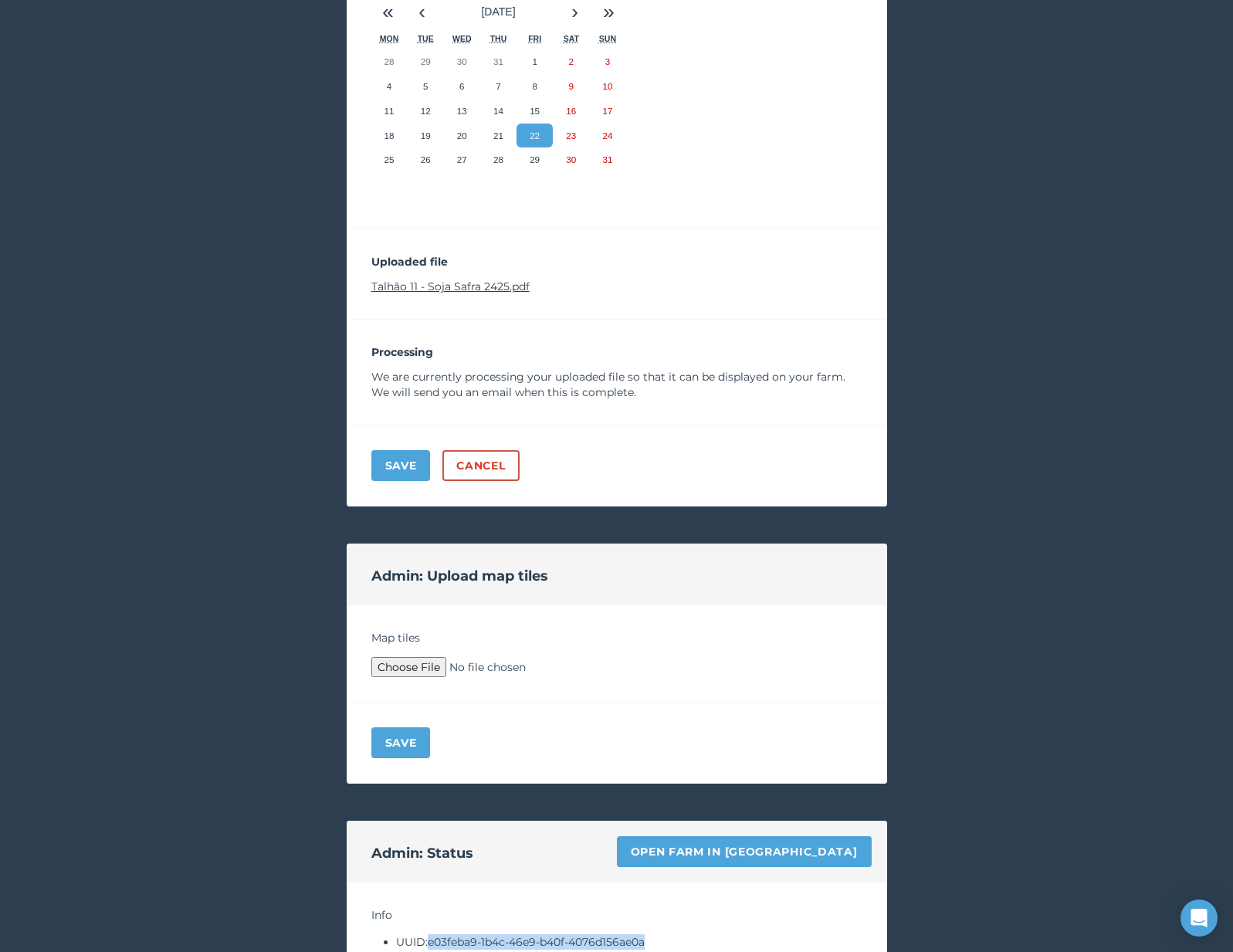
click at [515, 288] on link "Talhão 11 - Soja Safra 2425.pdf" at bounding box center [451, 286] width 159 height 14
type input "C:\fakepath\Archive.zip"
click at [395, 764] on div "Save" at bounding box center [617, 743] width 541 height 81
click at [395, 740] on button "Save" at bounding box center [401, 743] width 60 height 31
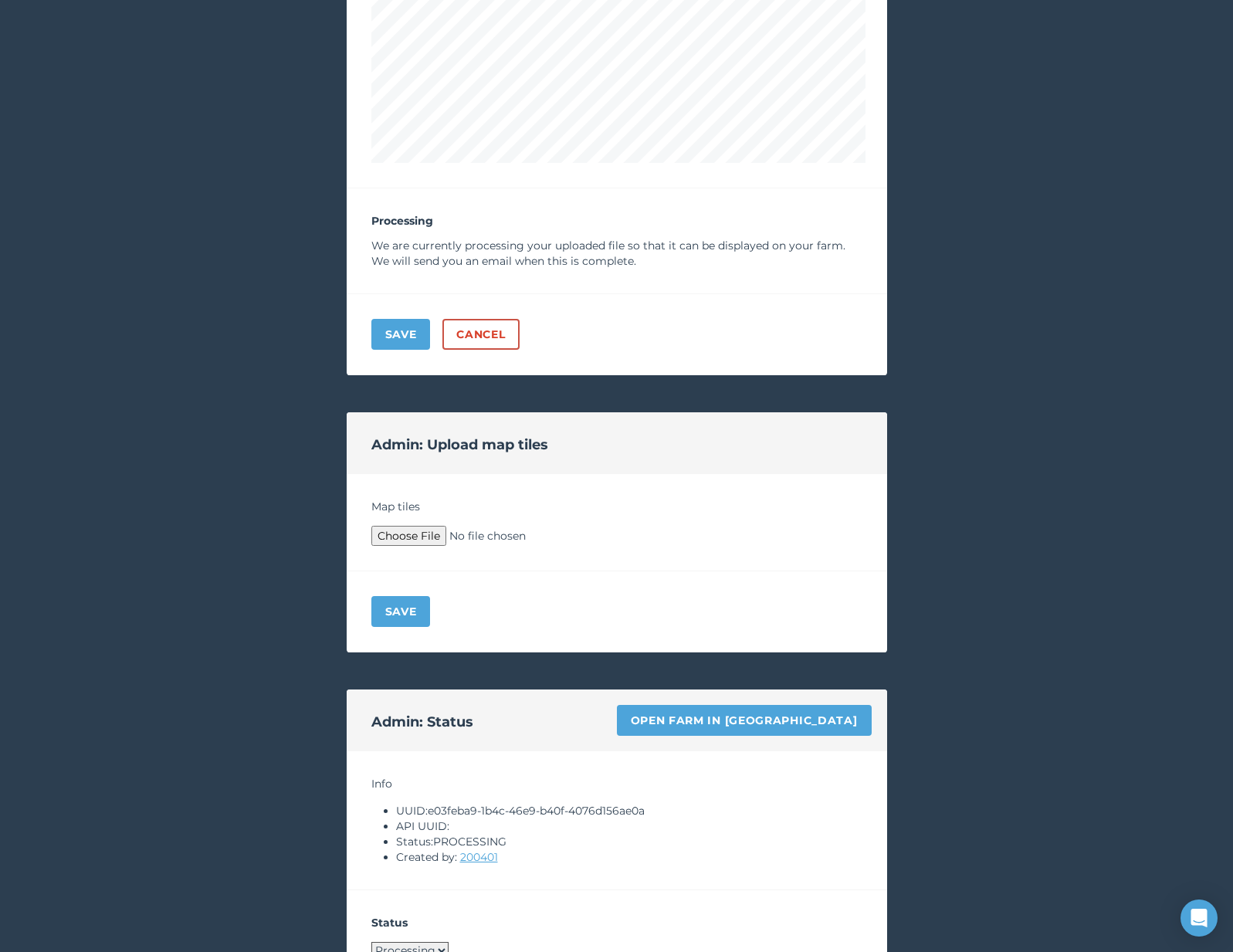
scroll to position [1041, 0]
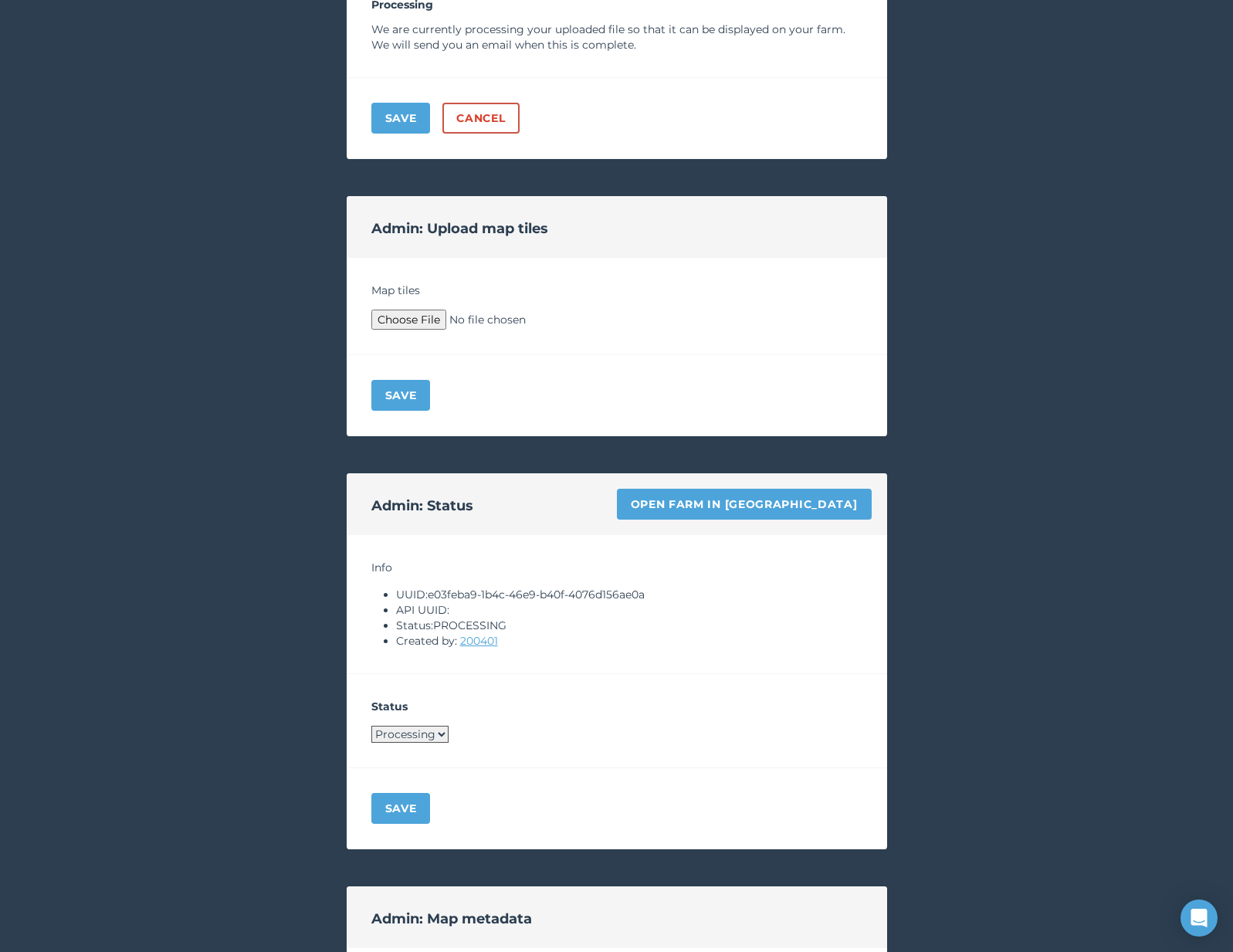
click at [436, 733] on select "Processing Live Archived" at bounding box center [409, 734] width 77 height 17
select select "LIVE"
click at [403, 800] on button "Save" at bounding box center [401, 809] width 60 height 31
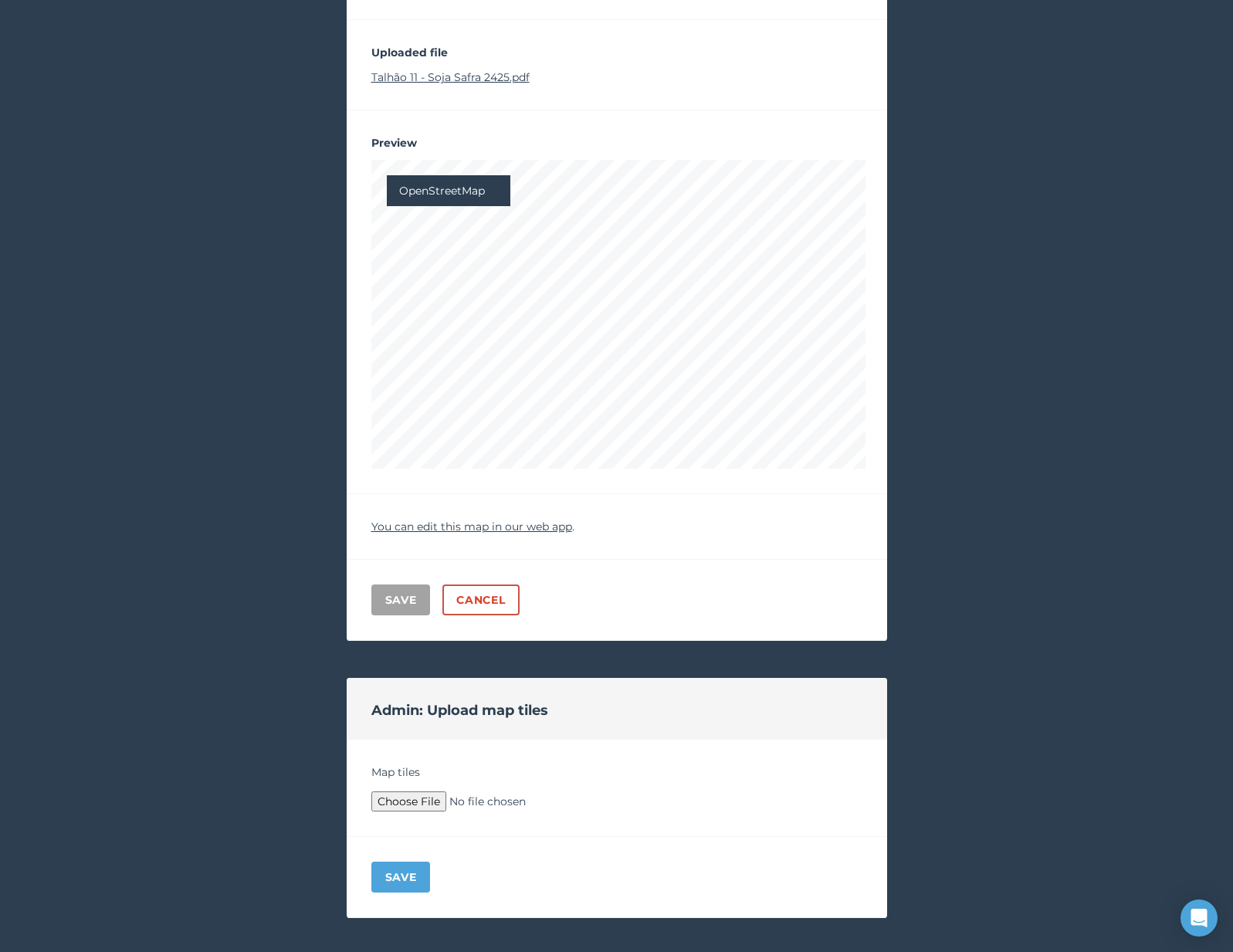
scroll to position [0, 0]
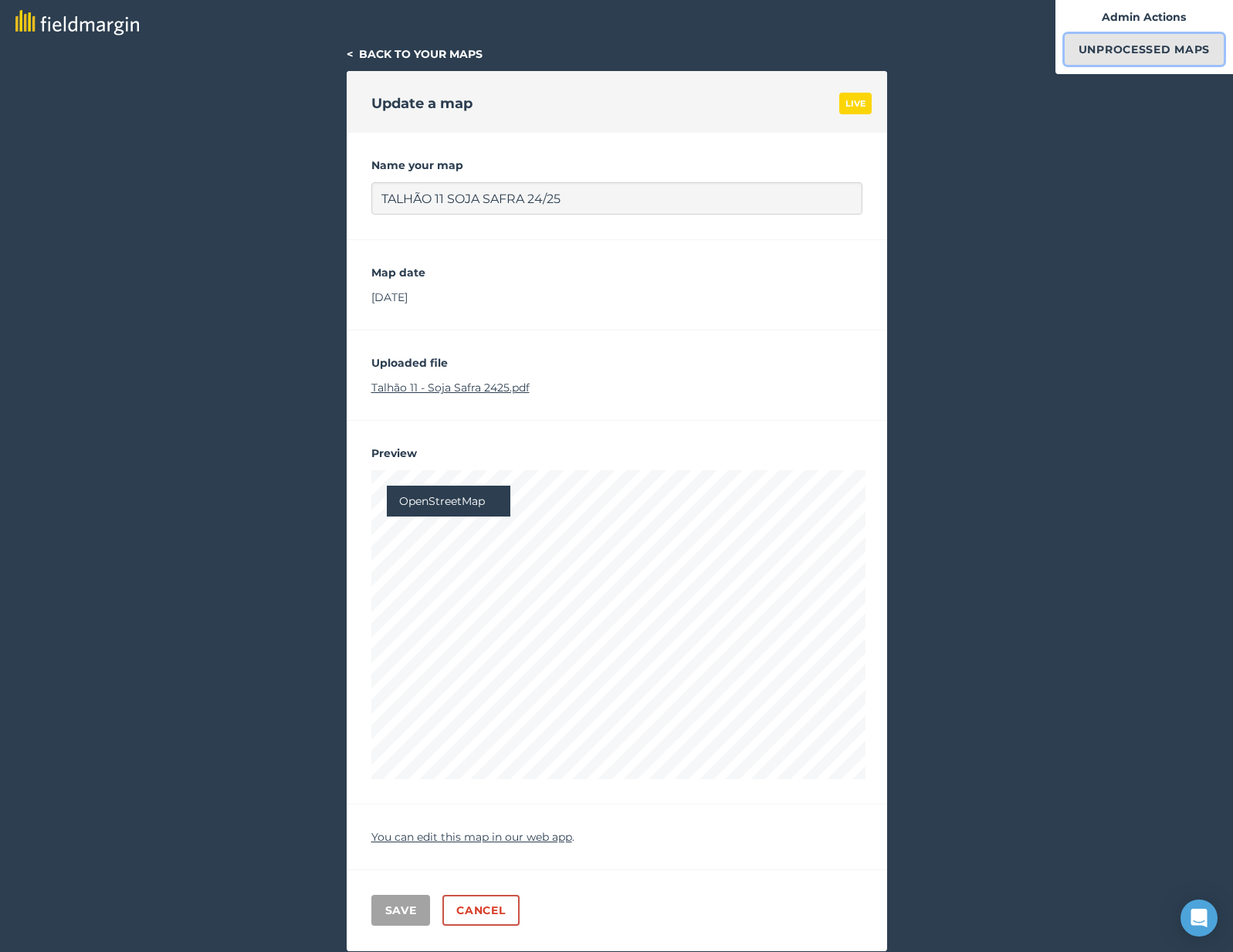
click at [1102, 61] on link "Unprocessed Maps" at bounding box center [1145, 50] width 159 height 31
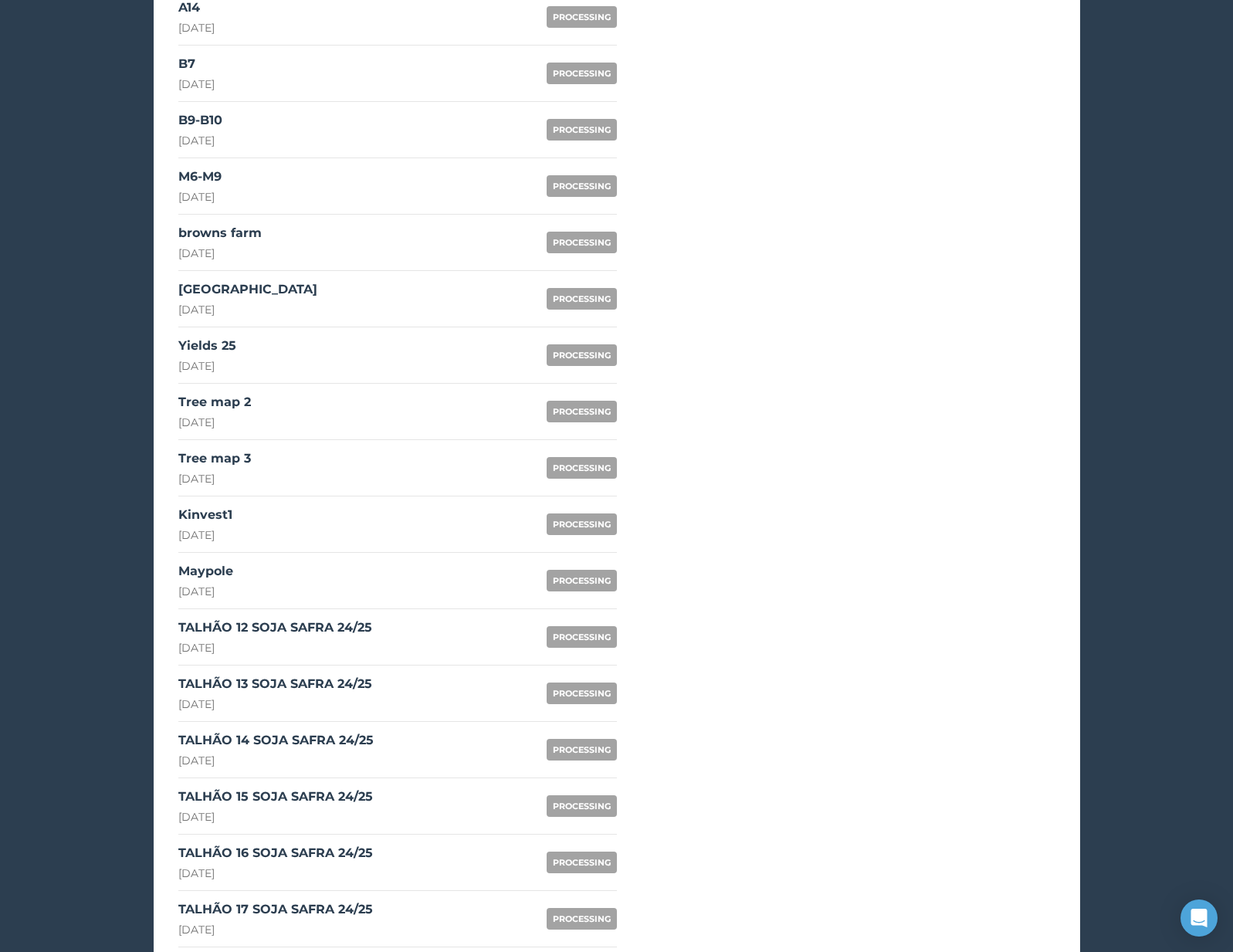
scroll to position [1050, 0]
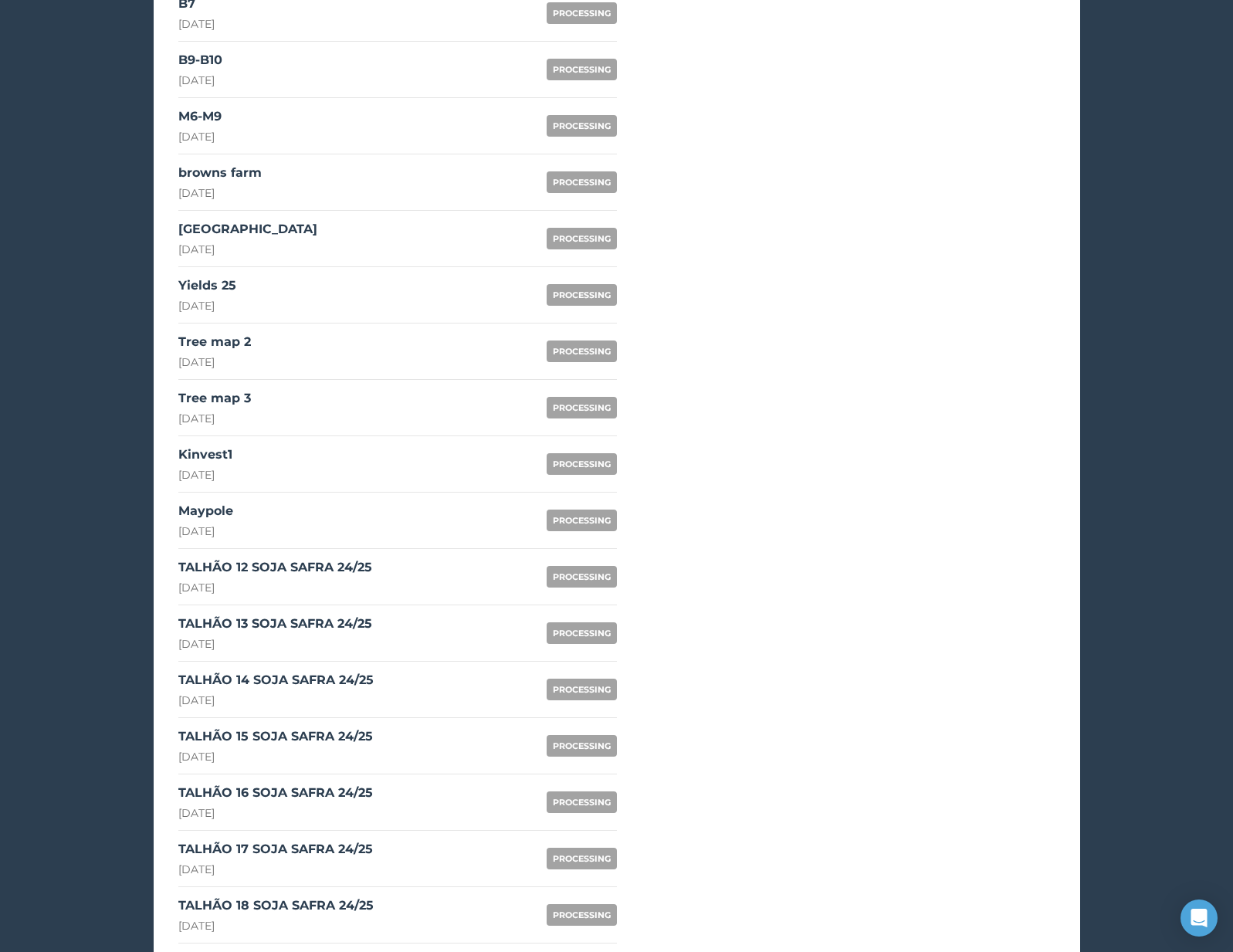
click at [338, 568] on div "TALHÃO 12 SOJA SAFRA 24/25" at bounding box center [275, 567] width 194 height 19
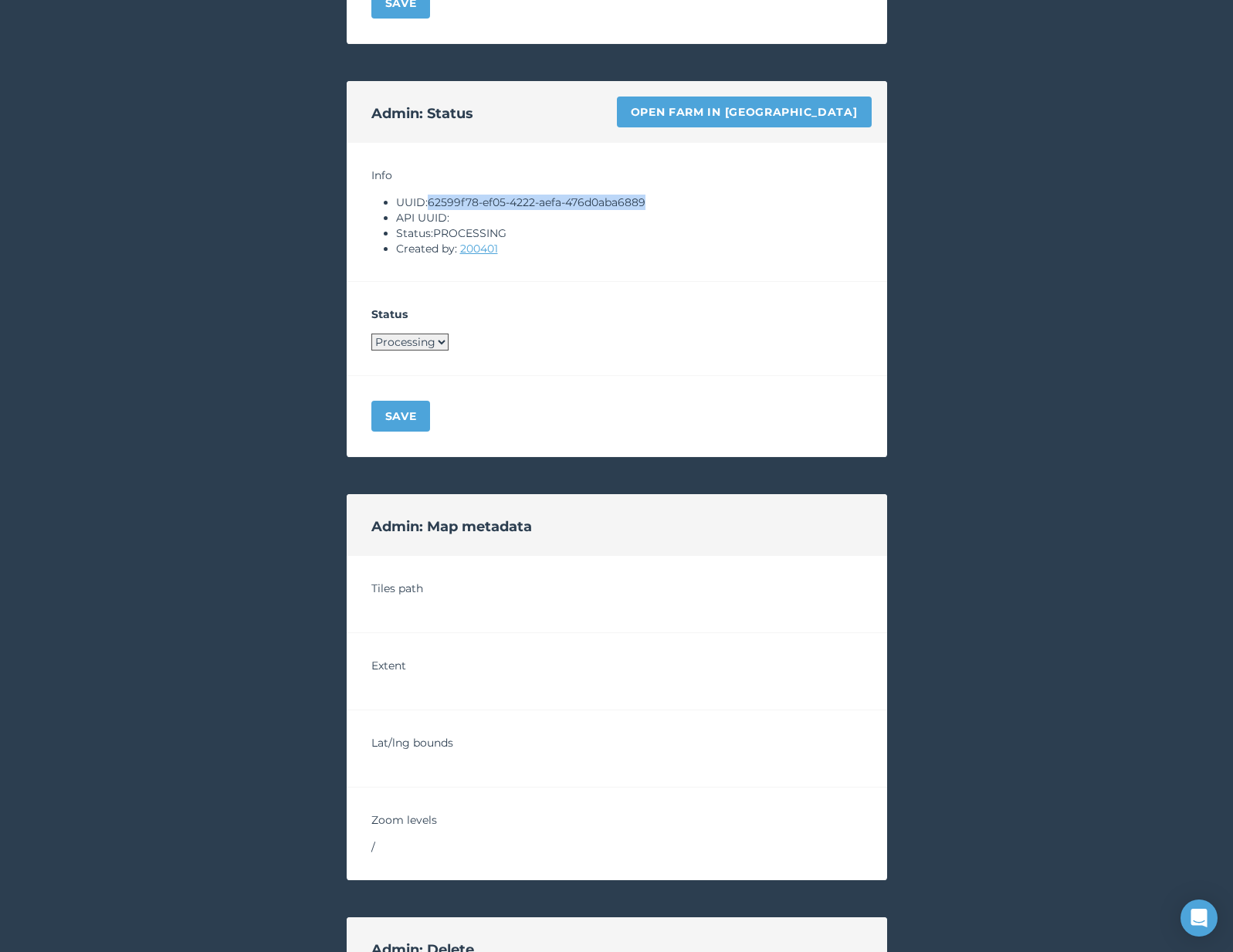
drag, startPoint x: 433, startPoint y: 203, endPoint x: 654, endPoint y: 203, distance: 221.0
click at [655, 203] on li "UUID: 62599f78-ef05-4222-aefa-476d0aba6889" at bounding box center [630, 203] width 466 height 16
copy li "62599f78-ef05-4222-aefa-476d0aba6889"
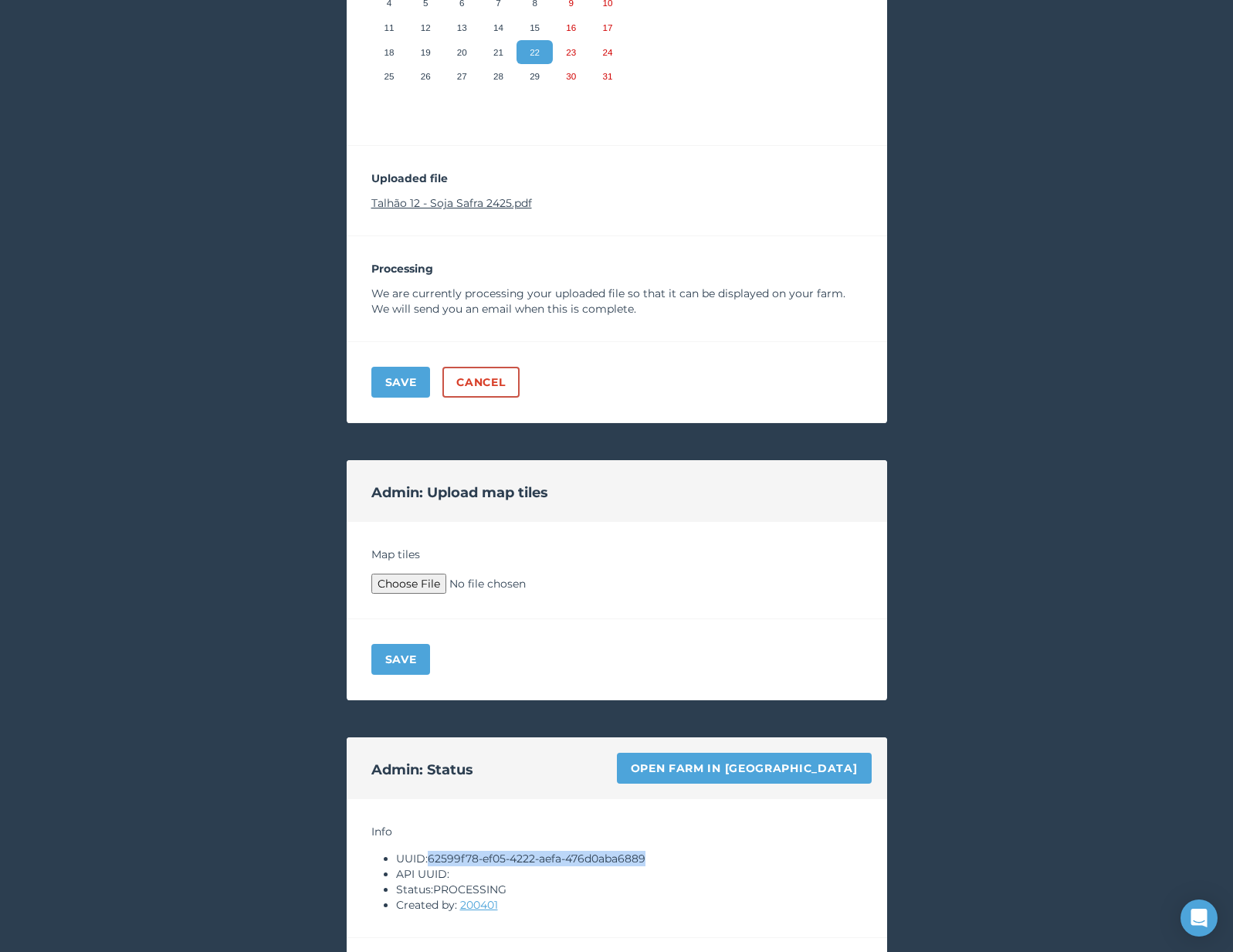
scroll to position [388, 0]
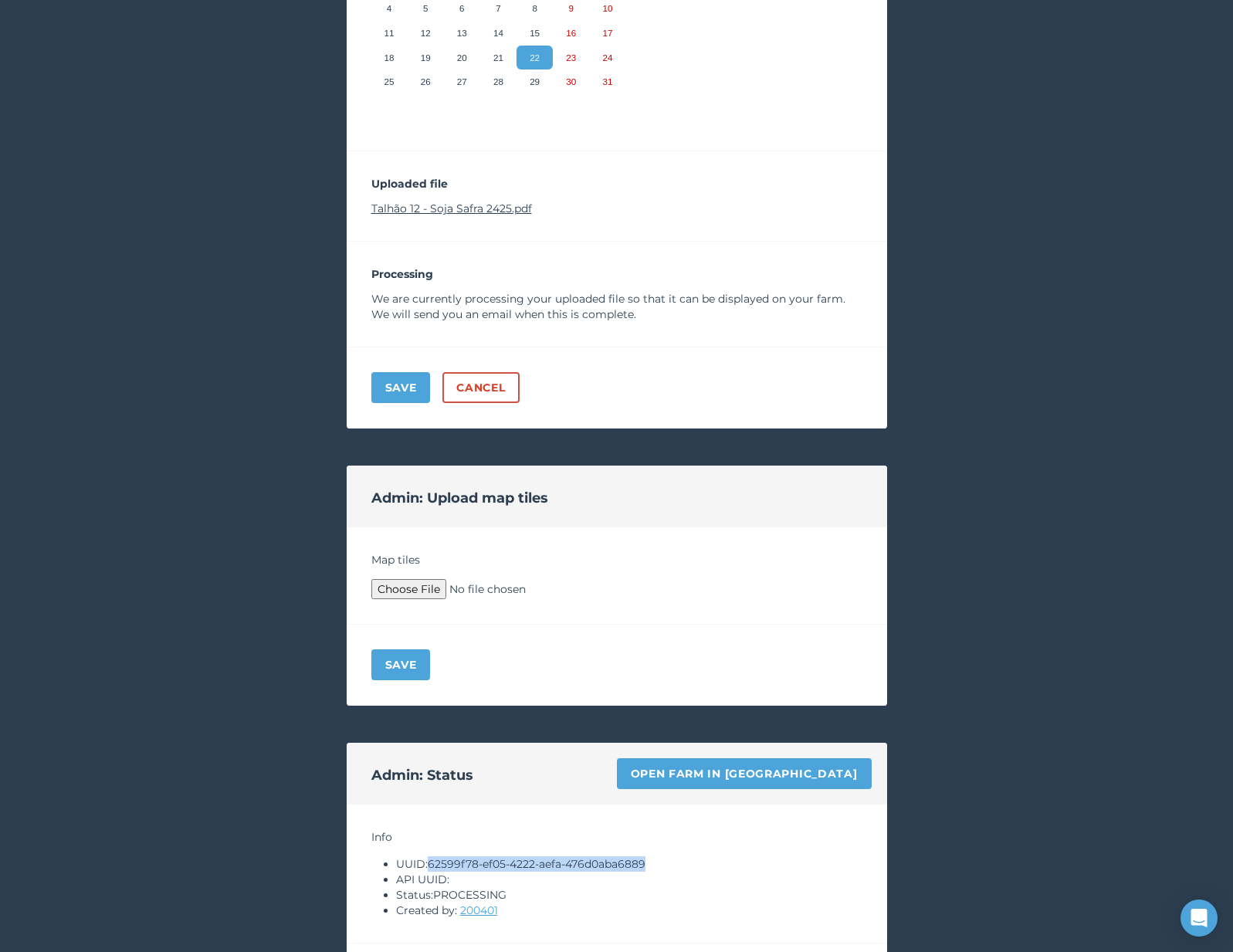
click at [477, 207] on link "Talhão 12 - Soja Safra 2425.pdf" at bounding box center [451, 209] width 161 height 14
type input "C:\fakepath\Archive.zip"
click at [389, 674] on button "Save" at bounding box center [401, 665] width 60 height 31
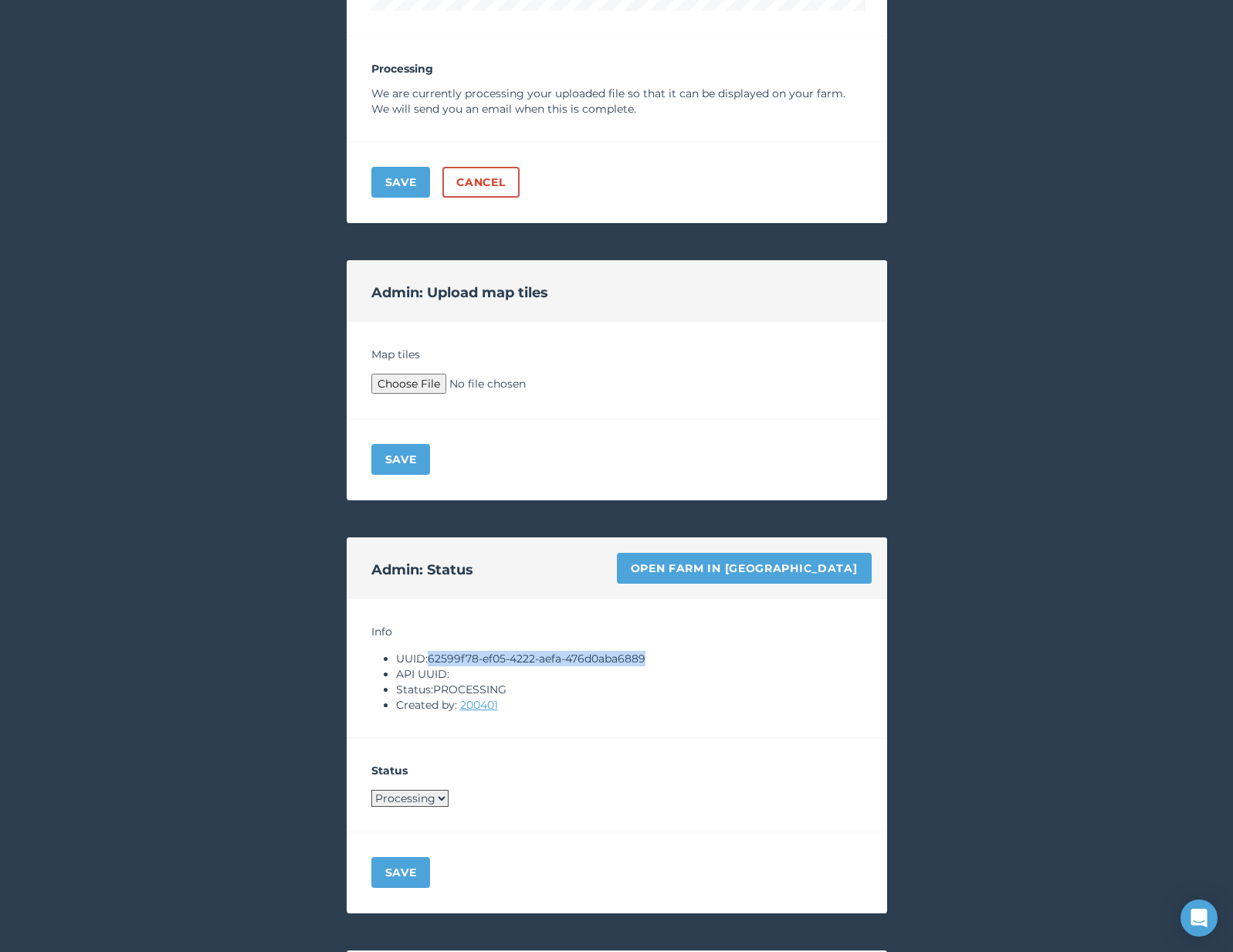
scroll to position [1145, 0]
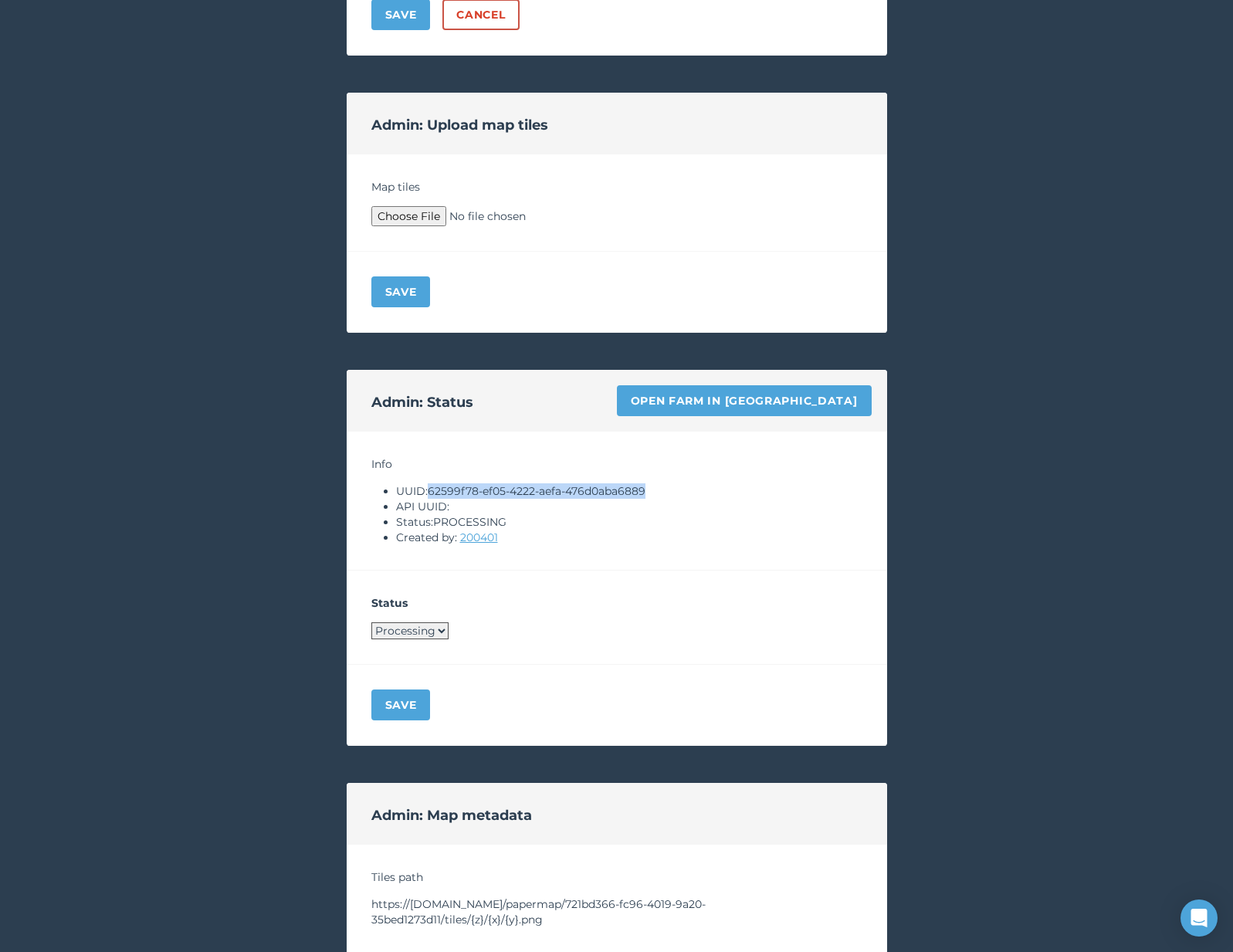
click at [401, 639] on select "Processing Live Archived" at bounding box center [409, 631] width 77 height 17
select select "LIVE"
click at [414, 719] on button "Save" at bounding box center [401, 705] width 60 height 31
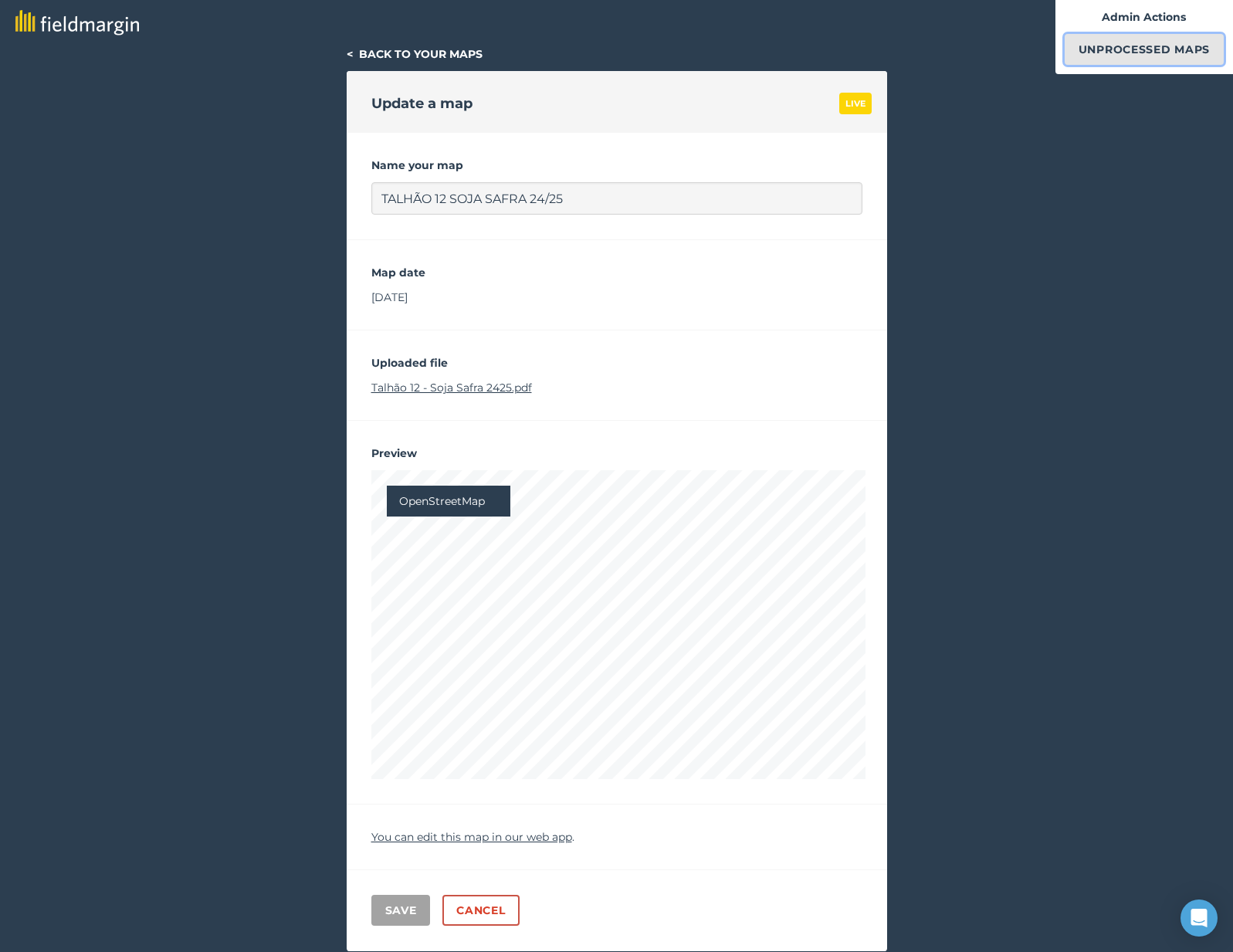
click at [1125, 50] on link "Unprocessed Maps" at bounding box center [1145, 50] width 159 height 31
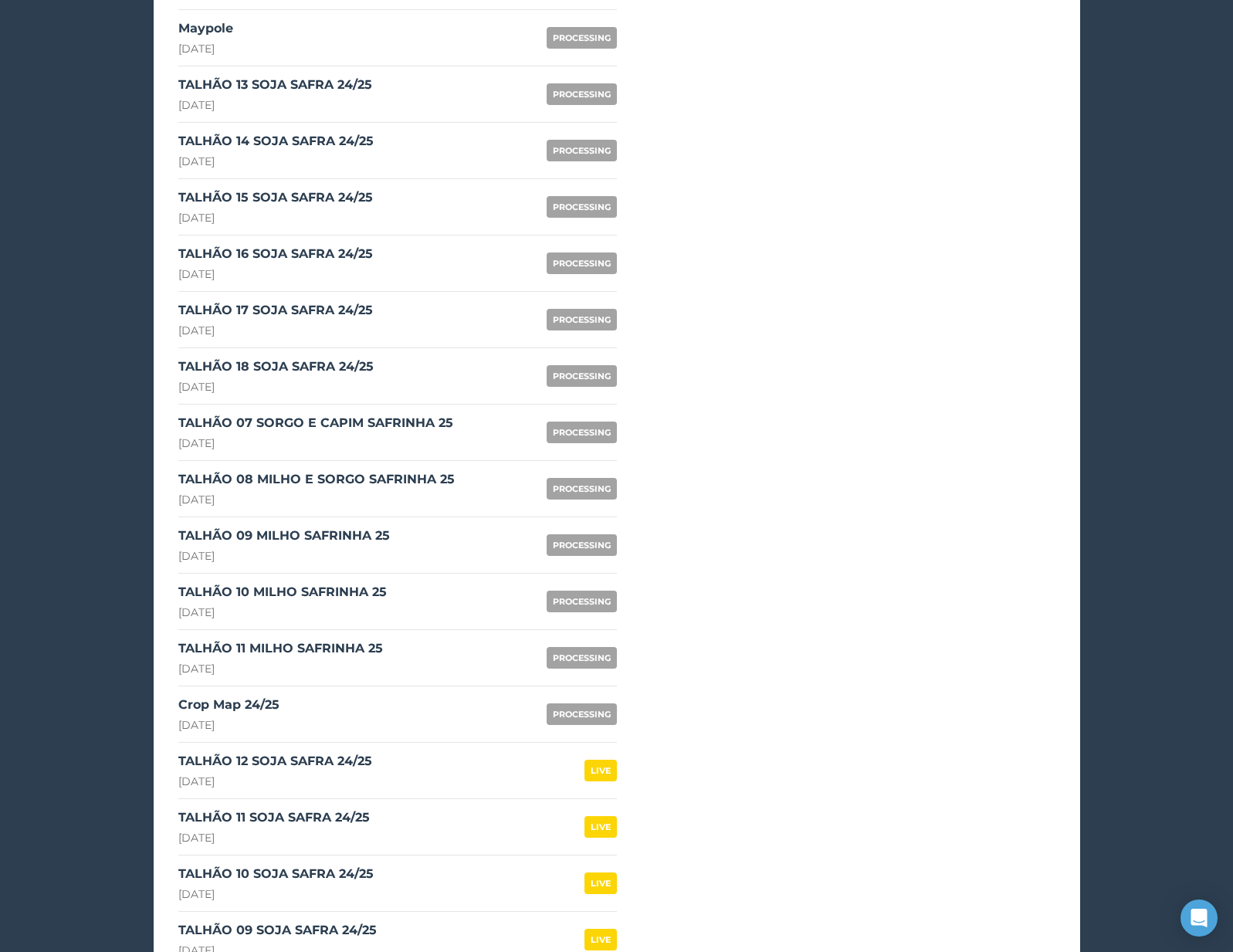
scroll to position [1430, 0]
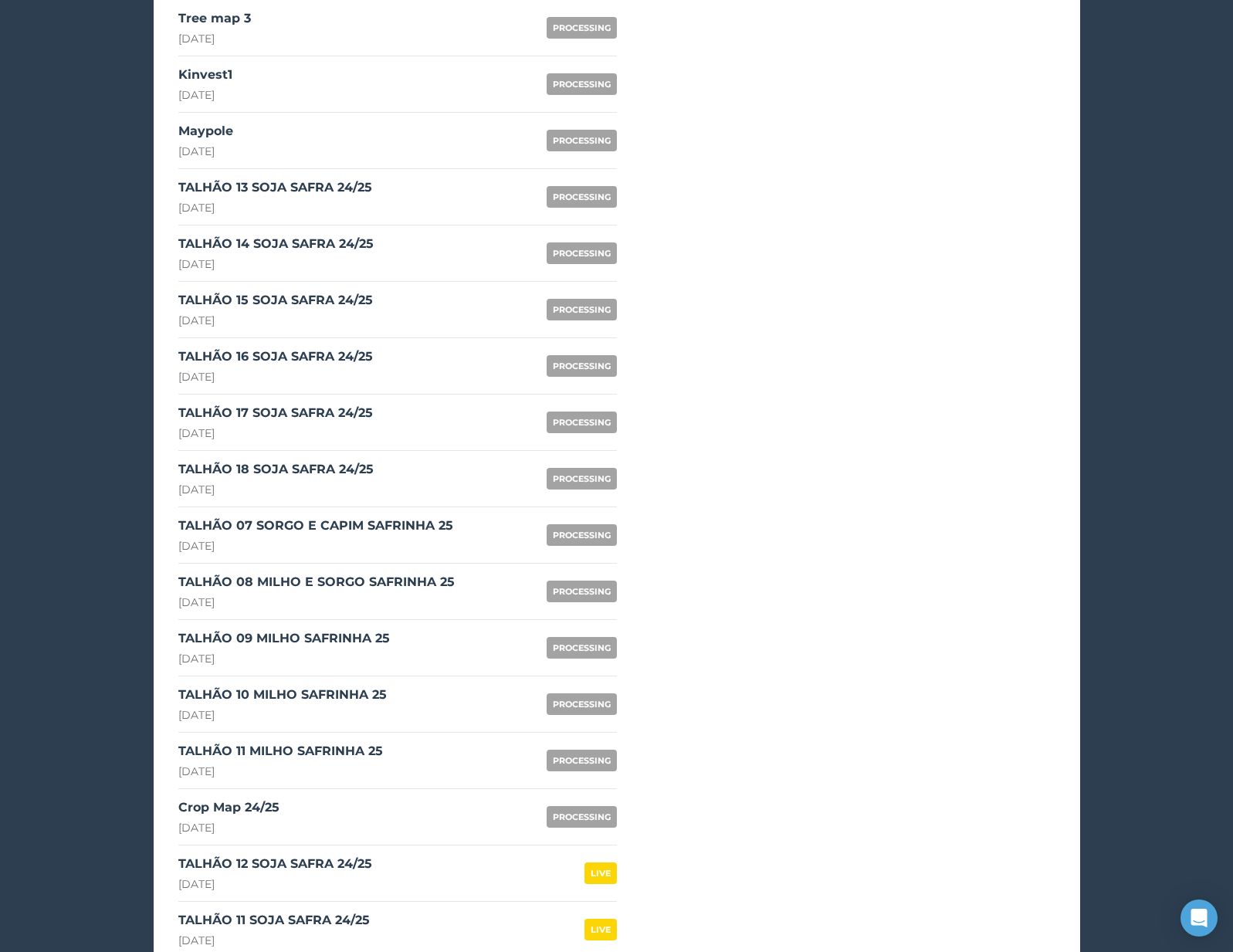
click at [294, 190] on div "TALHÃO 13 SOJA SAFRA 24/25" at bounding box center [275, 187] width 194 height 19
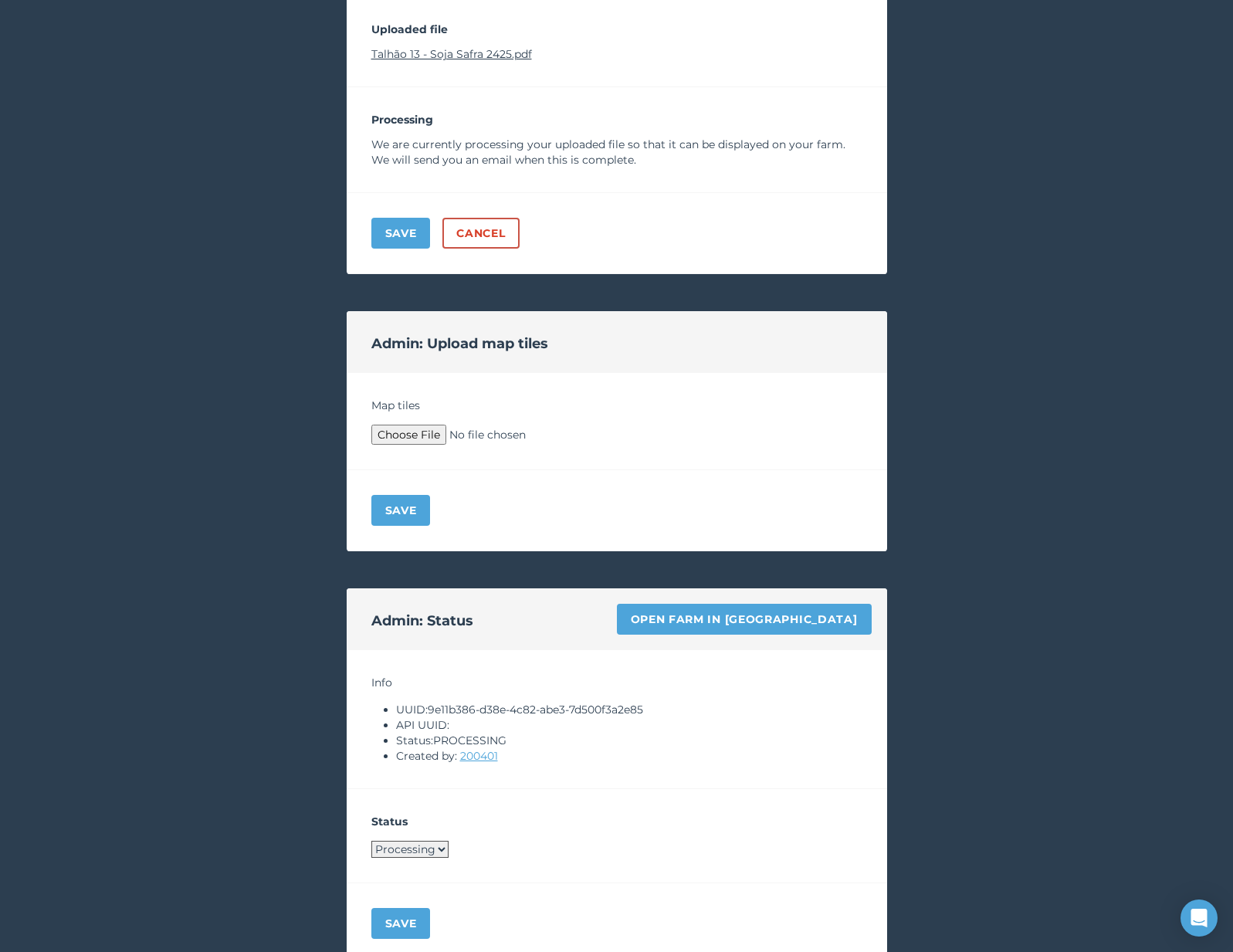
scroll to position [615, 0]
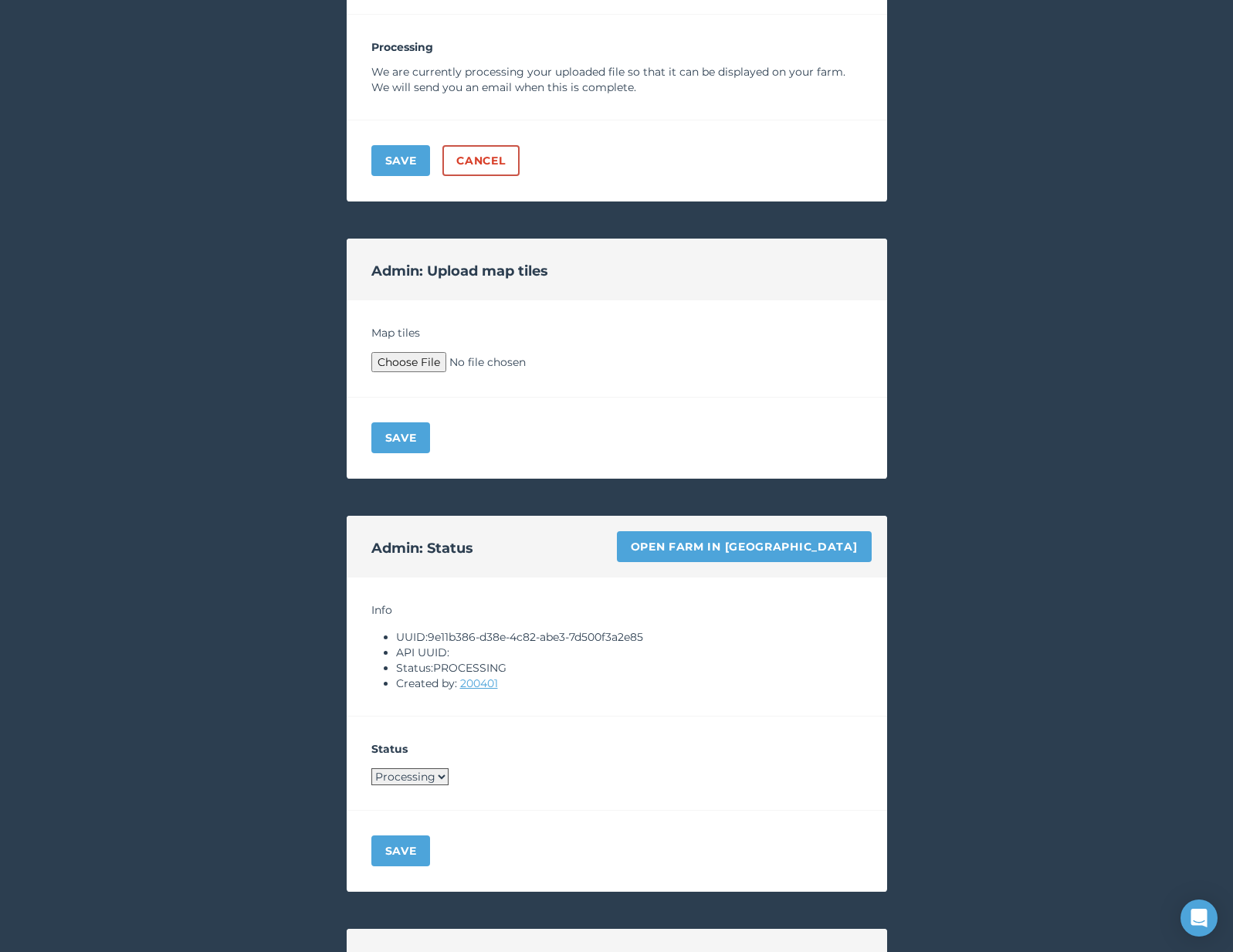
drag, startPoint x: 433, startPoint y: 638, endPoint x: 677, endPoint y: 635, distance: 244.0
click at [677, 635] on li "UUID: 9e11b386-d38e-4c82-abe3-7d500f3a2e85" at bounding box center [630, 638] width 466 height 16
drag, startPoint x: 433, startPoint y: 638, endPoint x: 660, endPoint y: 642, distance: 227.0
click at [660, 642] on li "UUID: 9e11b386-d38e-4c82-abe3-7d500f3a2e85" at bounding box center [630, 638] width 466 height 16
copy li "9e11b386-d38e-4c82-abe3-7d500f3a2e85"
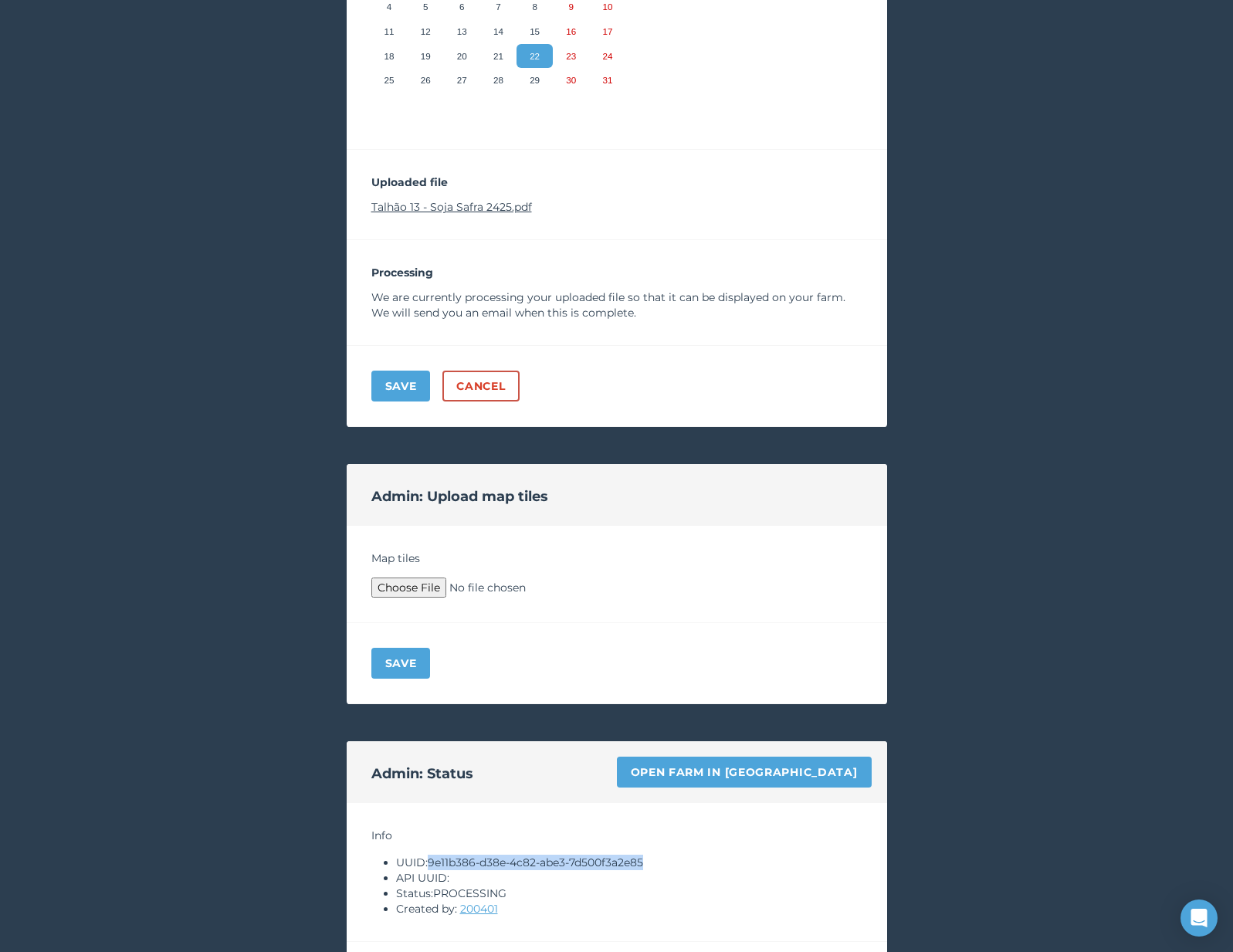
scroll to position [296, 0]
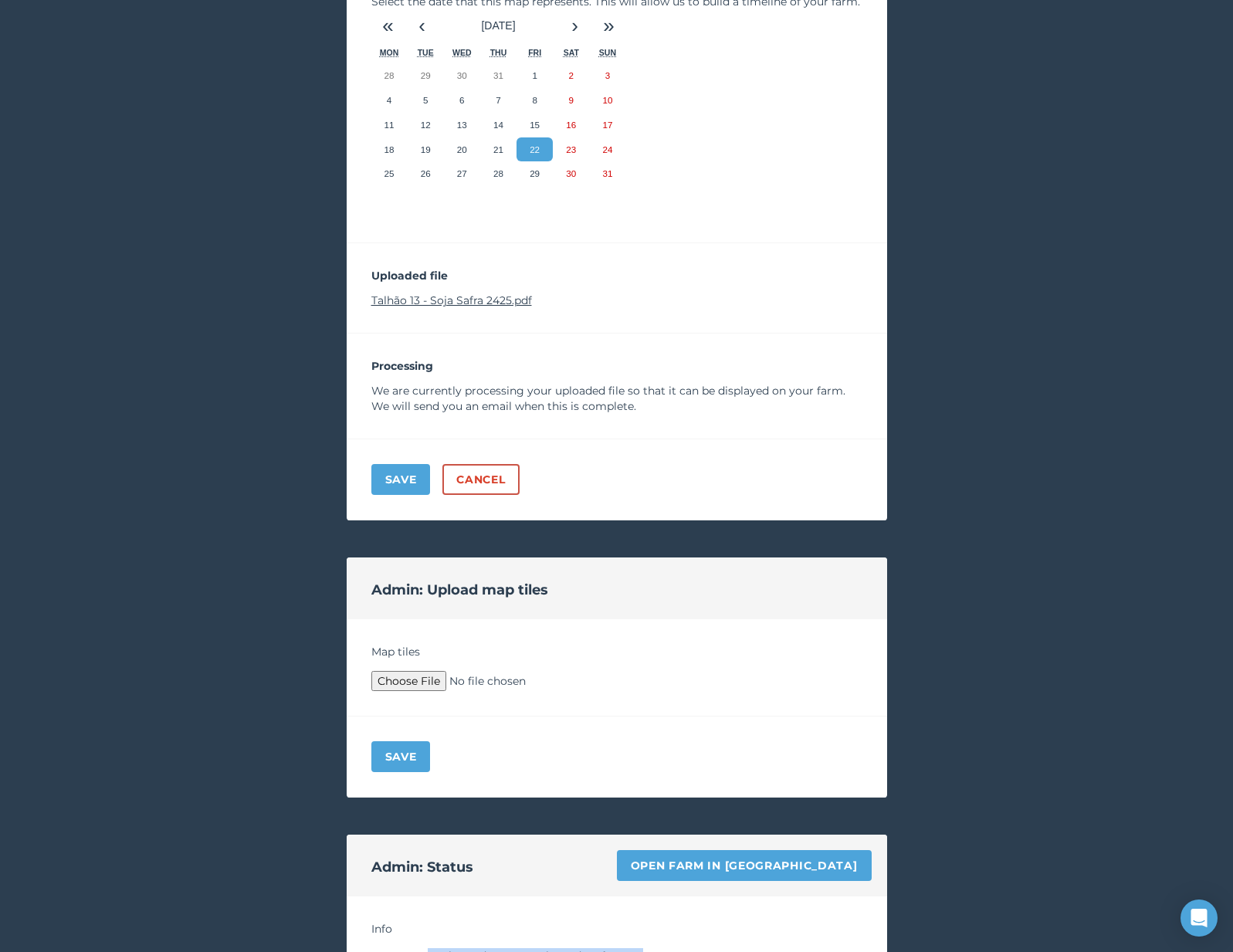
click at [455, 296] on link "Talhão 13 - Soja Safra 2425.pdf" at bounding box center [451, 301] width 161 height 14
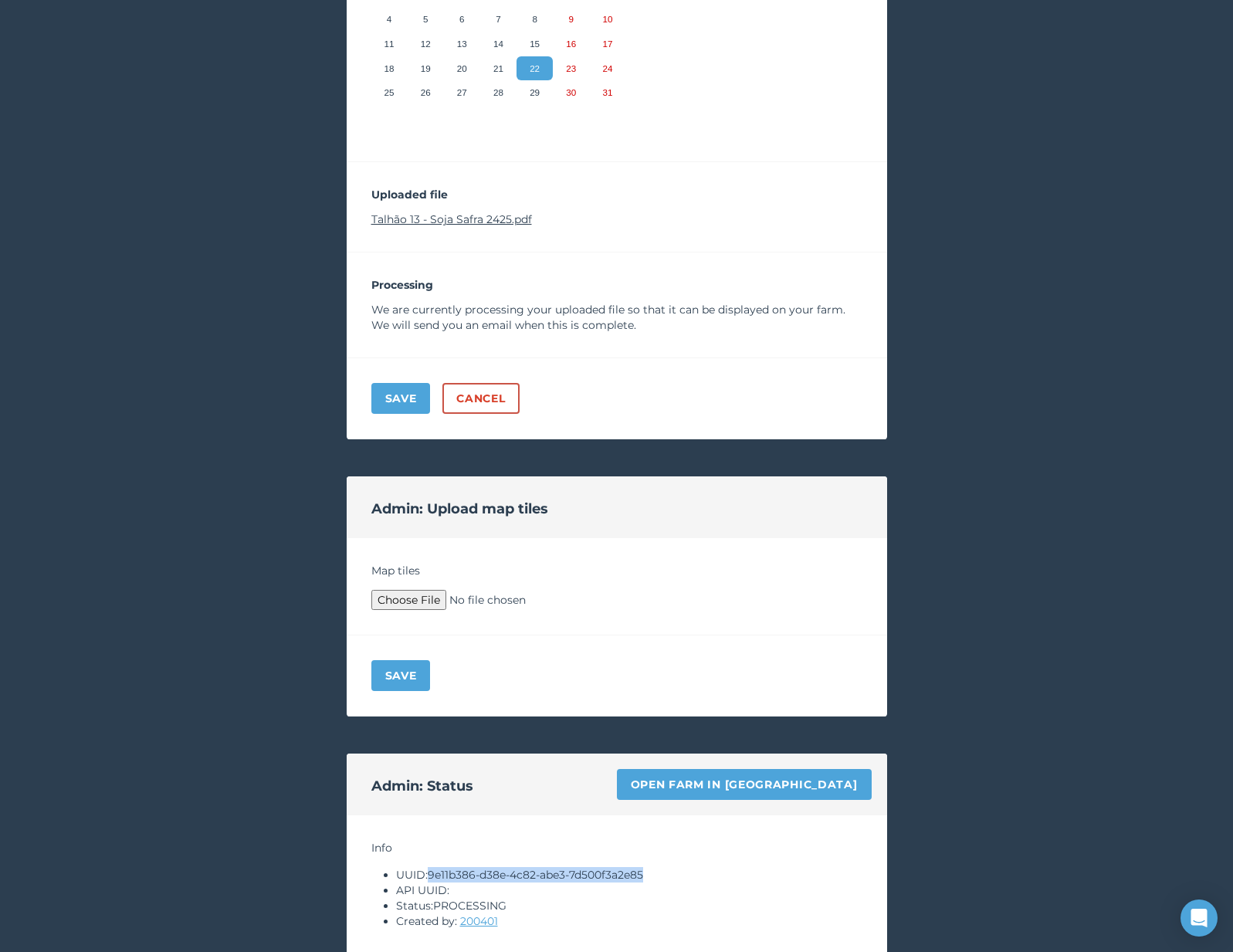
copy li "9e11b386-d38e-4c82-abe3-7d500f3a2e85"
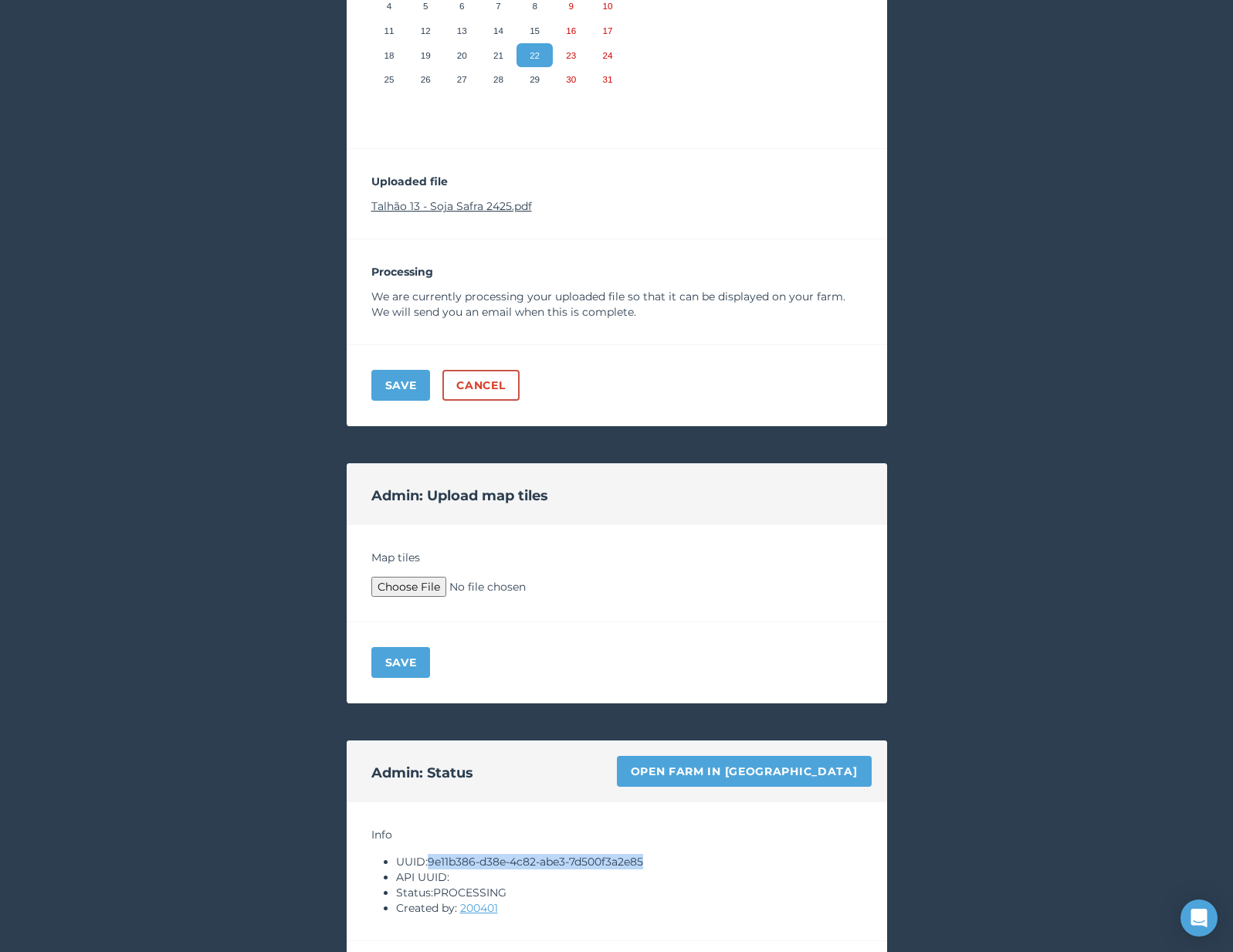
scroll to position [454, 0]
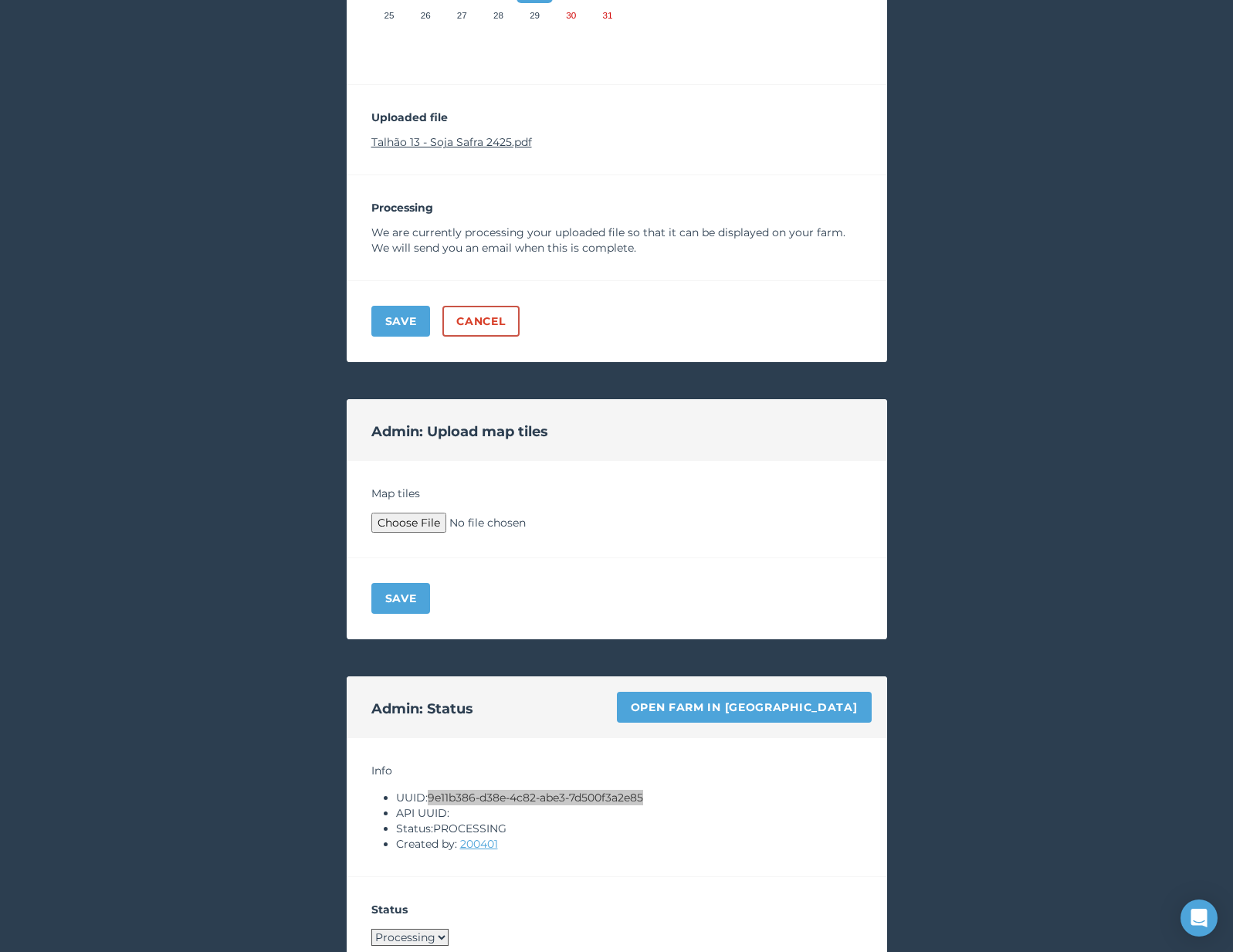
type input "C:\fakepath\Archive.zip"
click at [400, 595] on button "Save" at bounding box center [401, 598] width 60 height 31
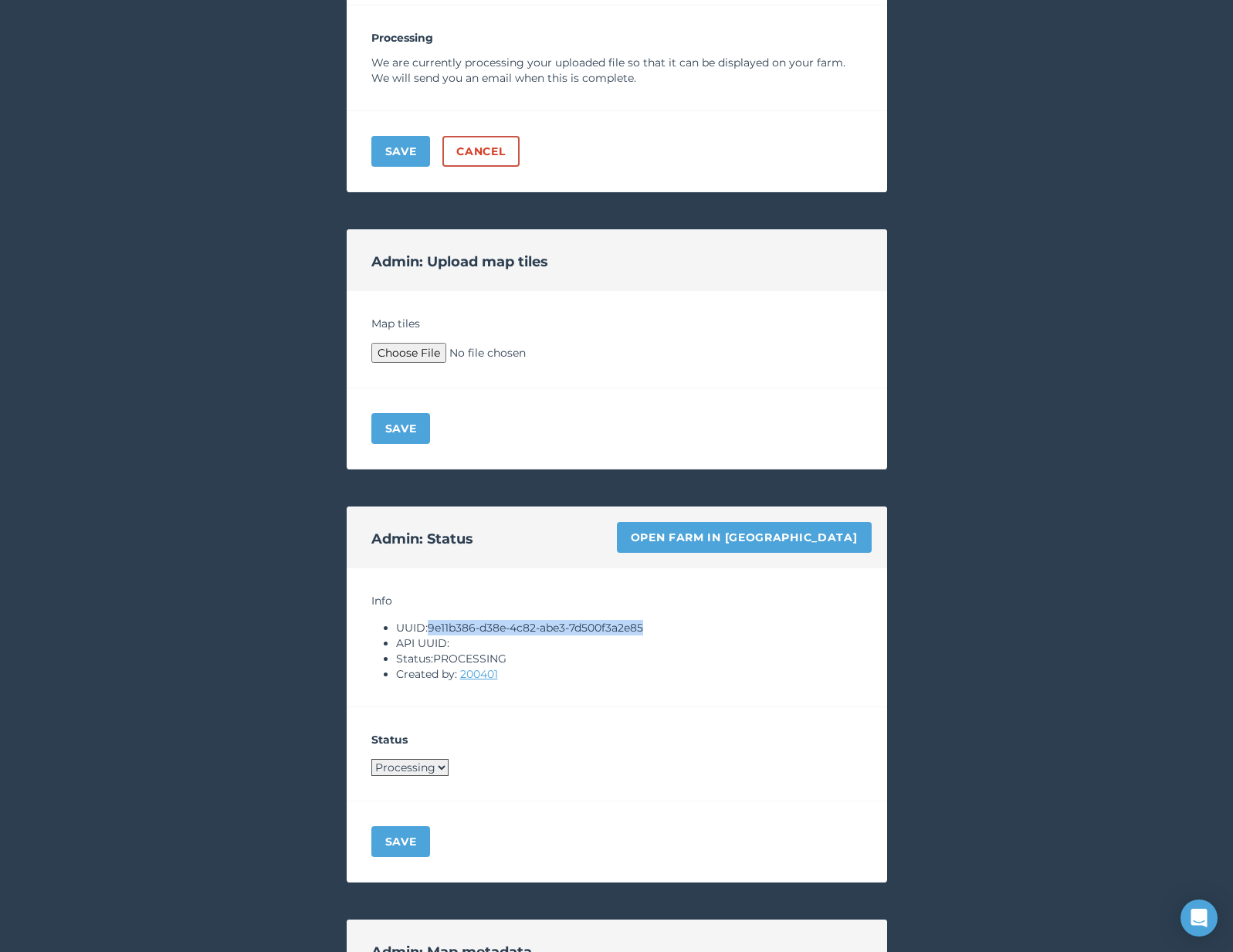
scroll to position [1125, 0]
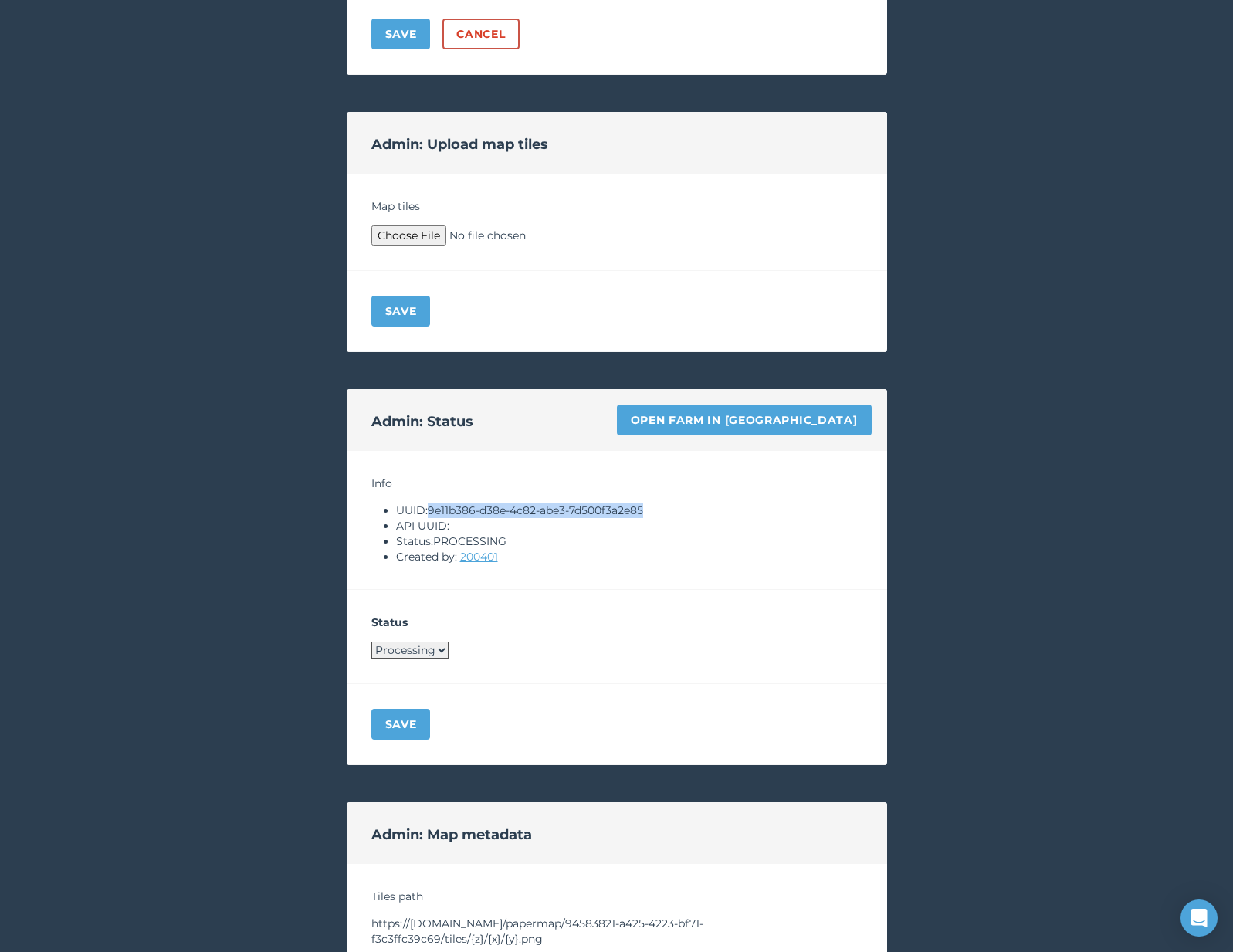
click at [419, 656] on select "Processing Live Archived" at bounding box center [409, 649] width 77 height 17
select select "LIVE"
click at [415, 719] on button "Save" at bounding box center [401, 725] width 60 height 31
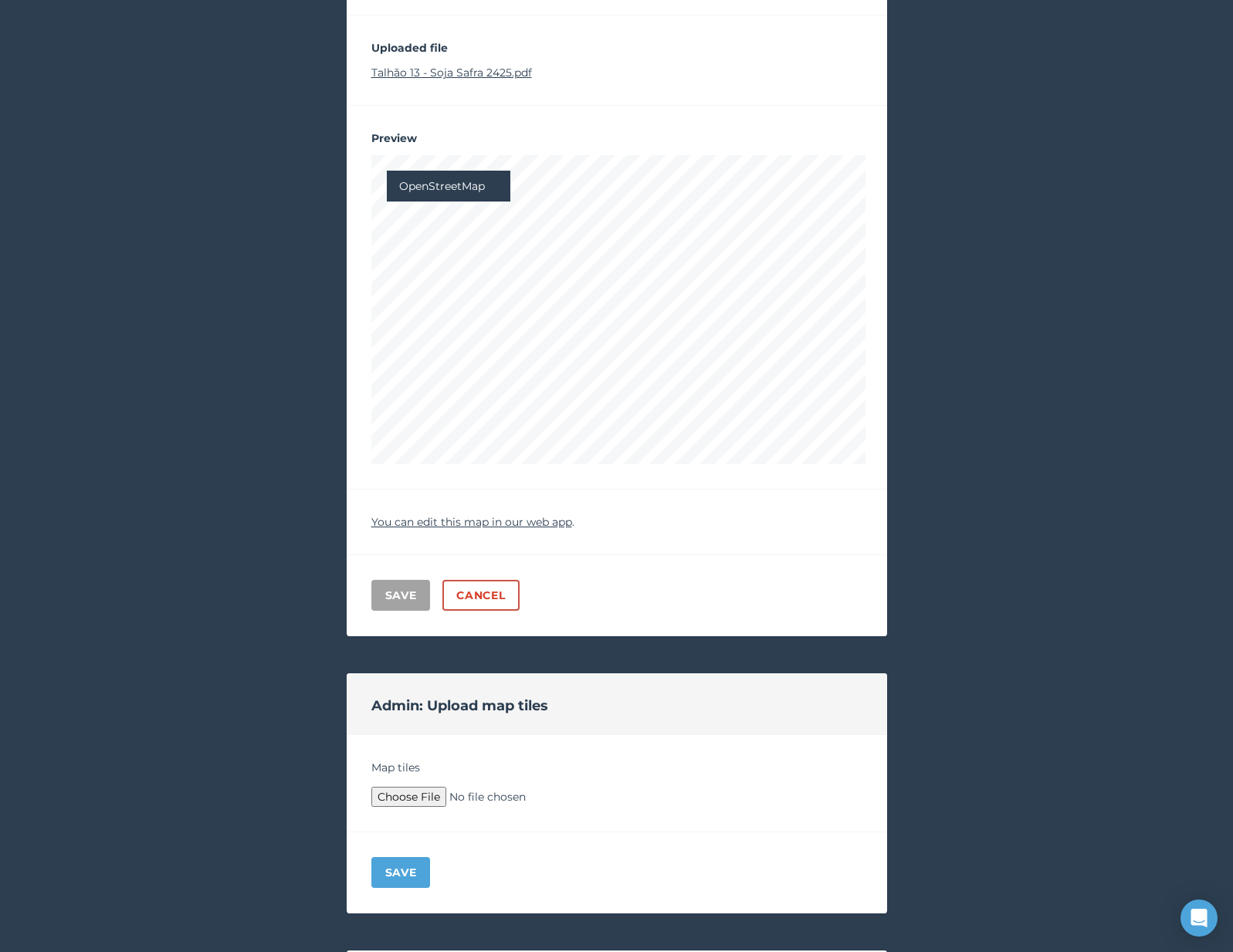
scroll to position [0, 0]
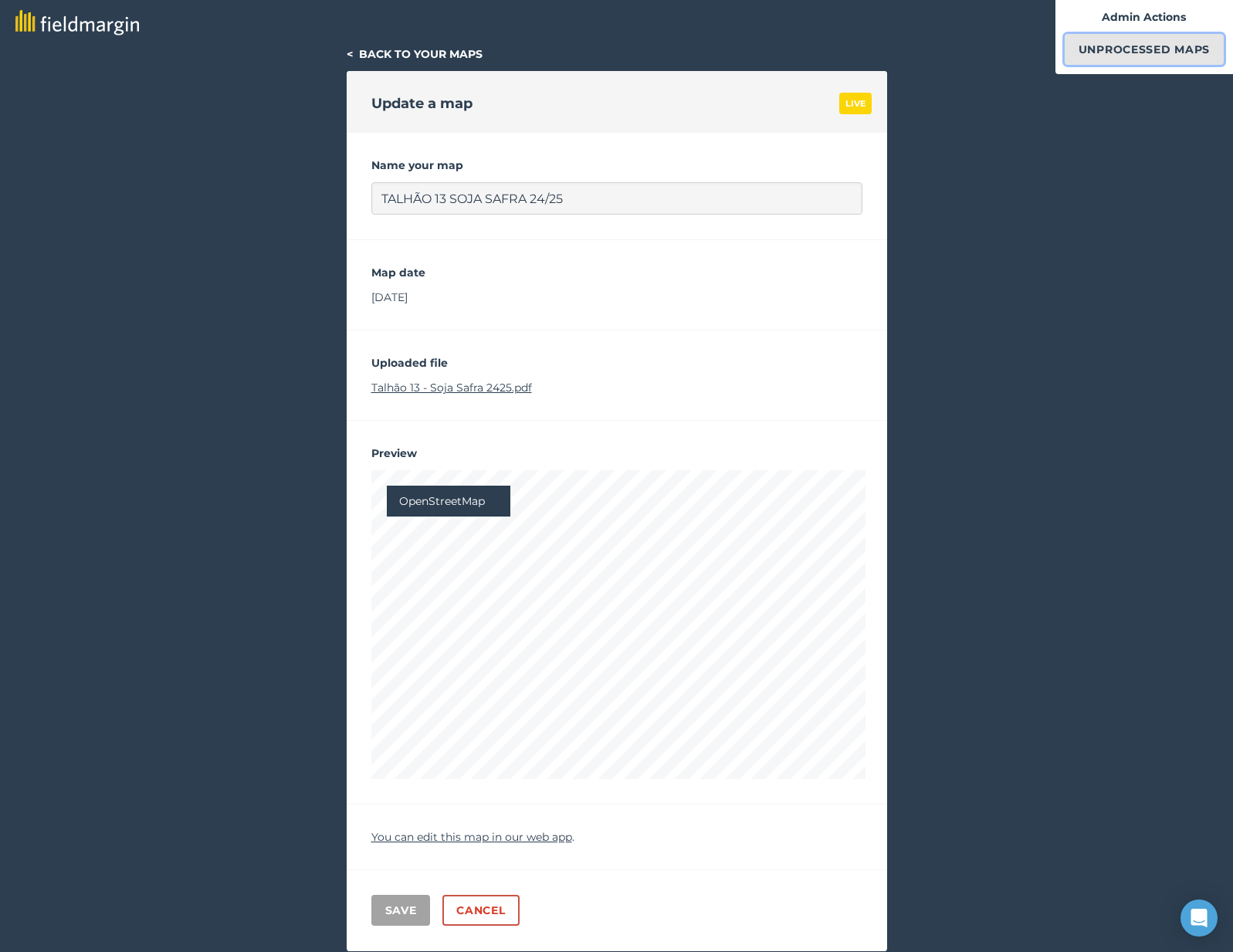
click at [1102, 56] on link "Unprocessed Maps" at bounding box center [1145, 50] width 159 height 31
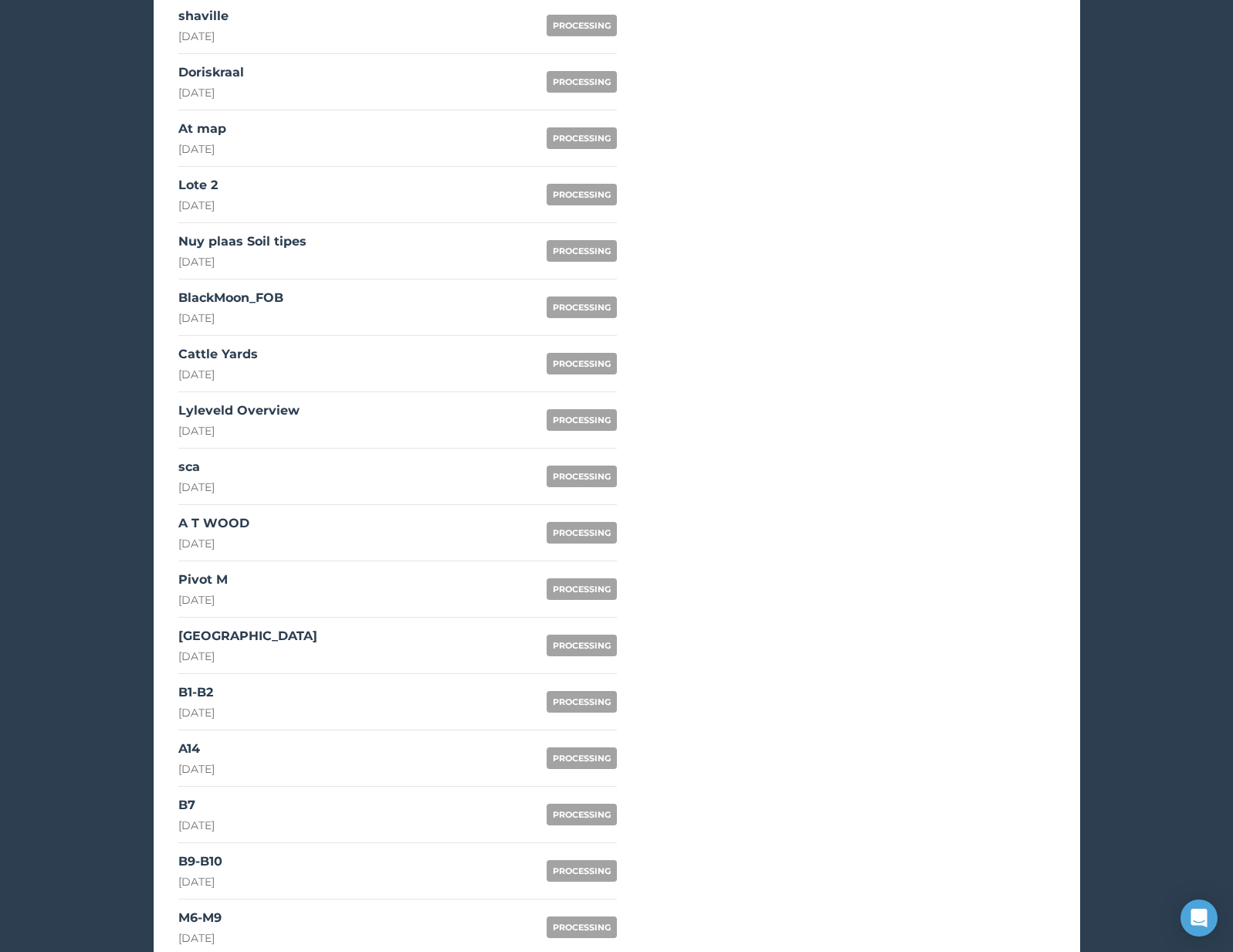
scroll to position [484, 0]
